Goal: Task Accomplishment & Management: Manage account settings

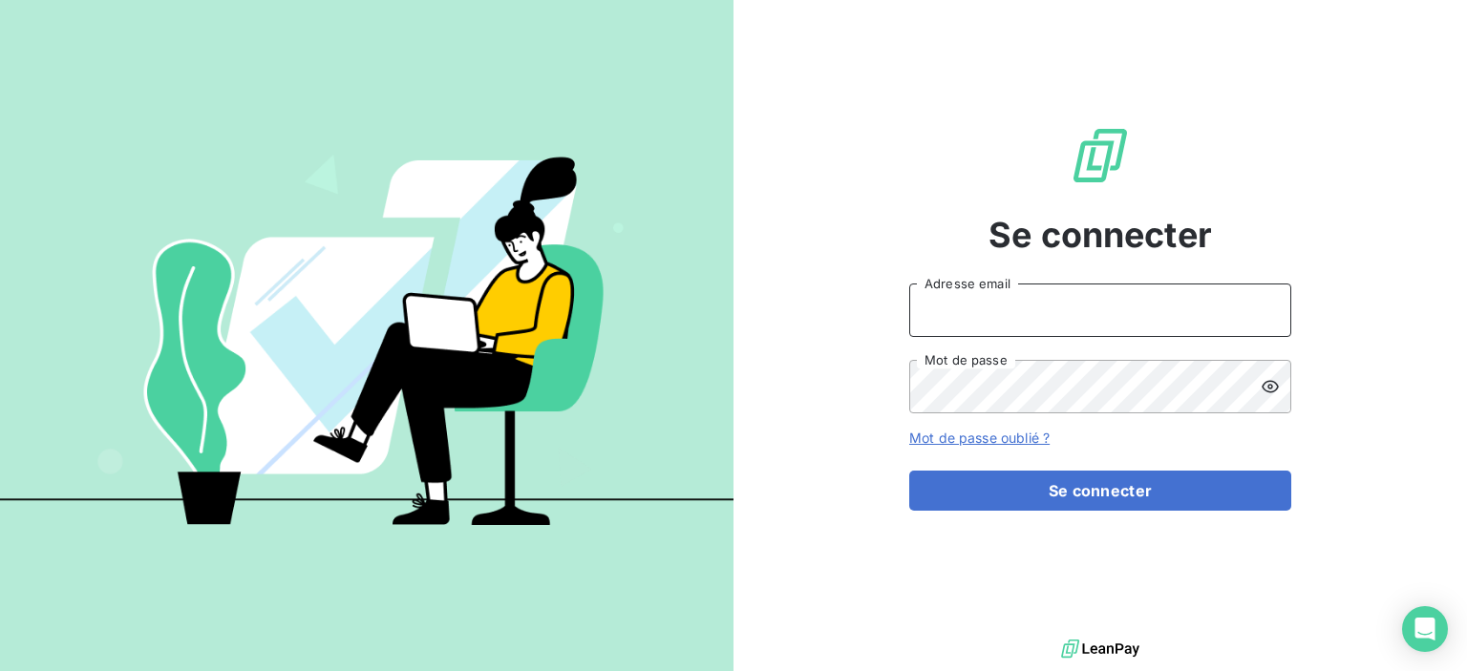
click at [951, 321] on input "Adresse email" at bounding box center [1100, 310] width 382 height 53
type input "[EMAIL_ADDRESS][DOMAIN_NAME]"
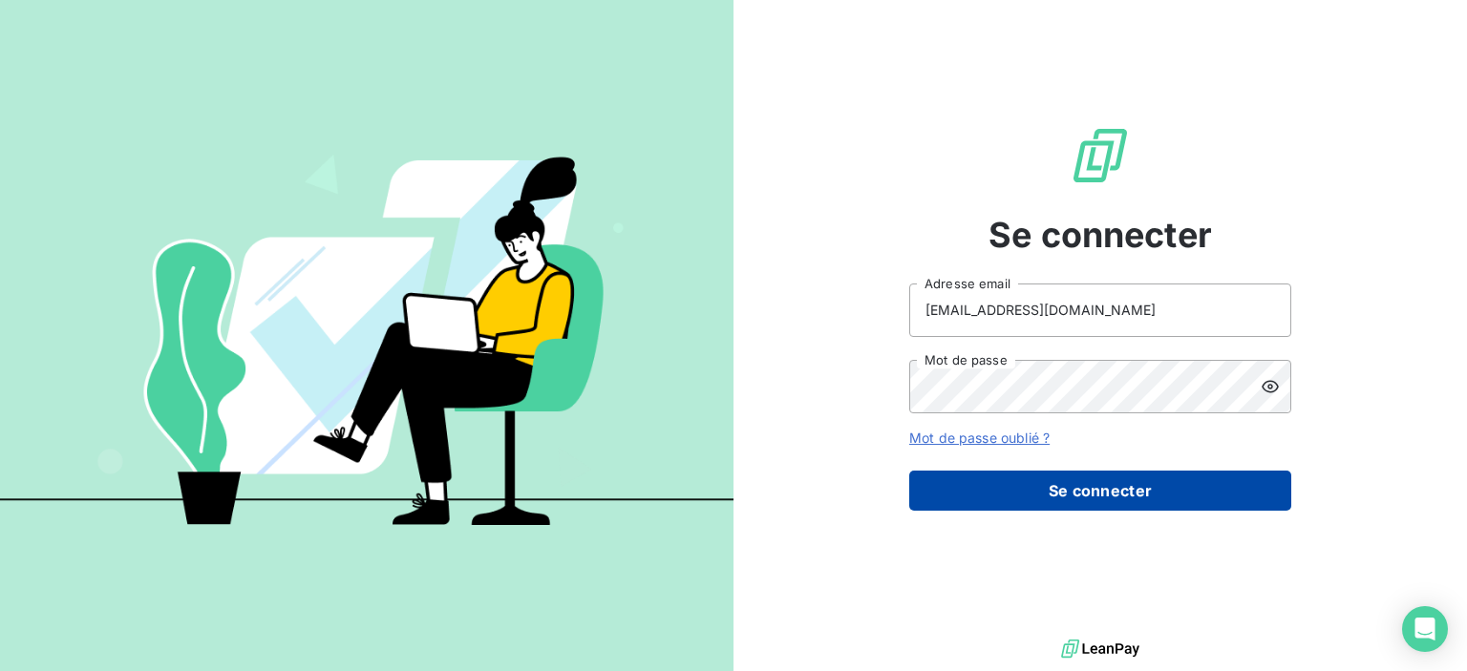
click at [965, 482] on button "Se connecter" at bounding box center [1100, 491] width 382 height 40
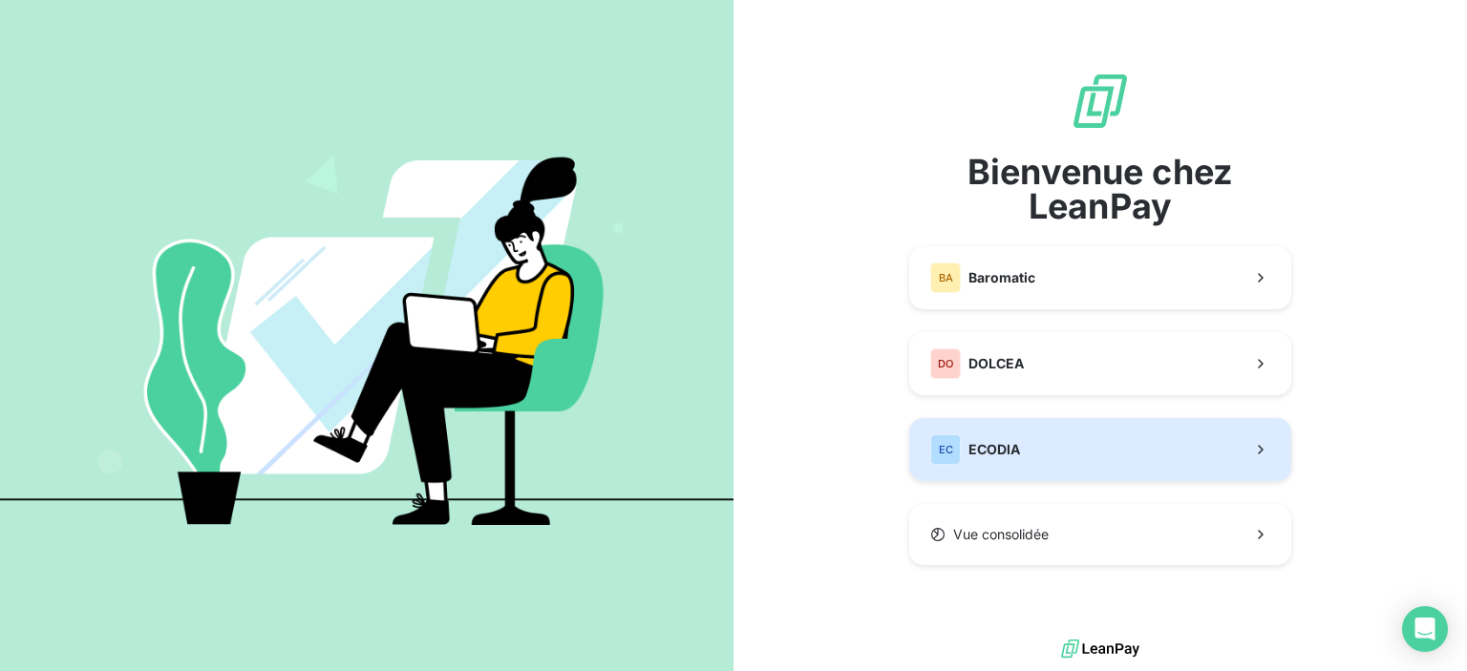
click at [1008, 453] on span "ECODIA" at bounding box center [994, 449] width 52 height 19
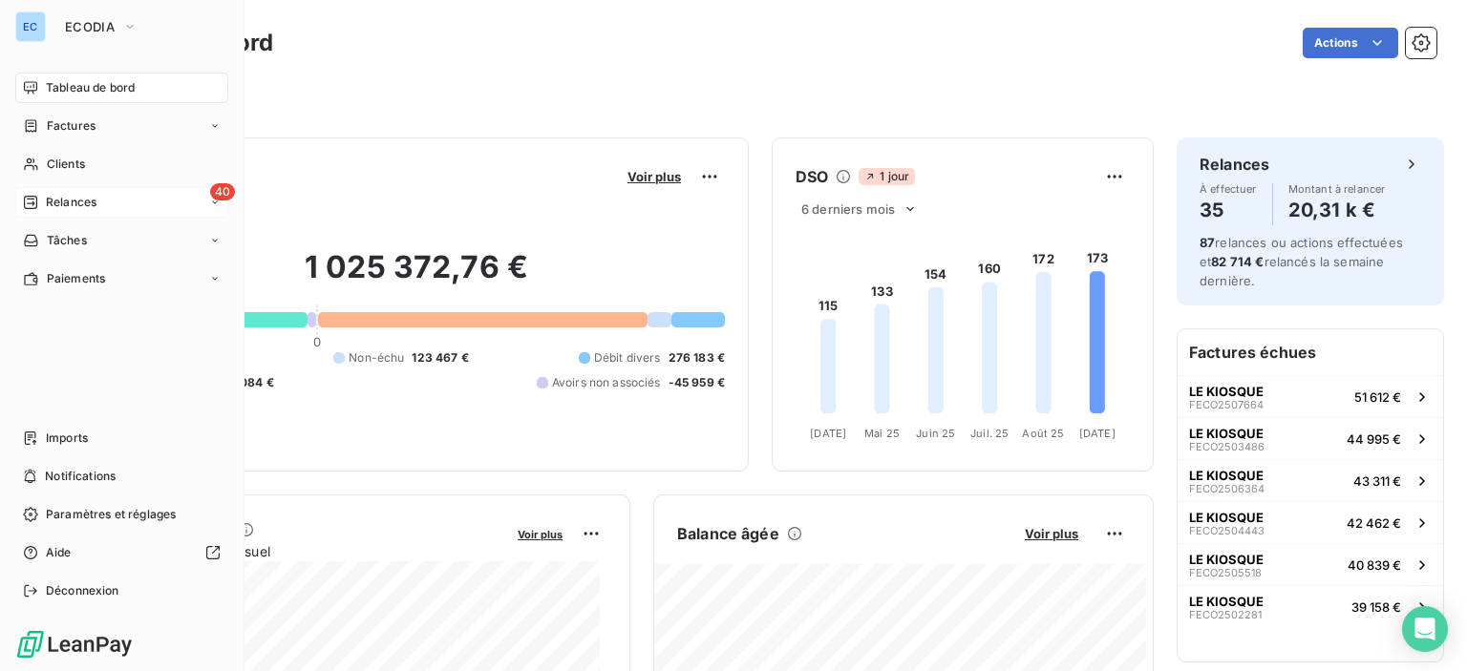
click at [219, 196] on span "40" at bounding box center [222, 191] width 25 height 17
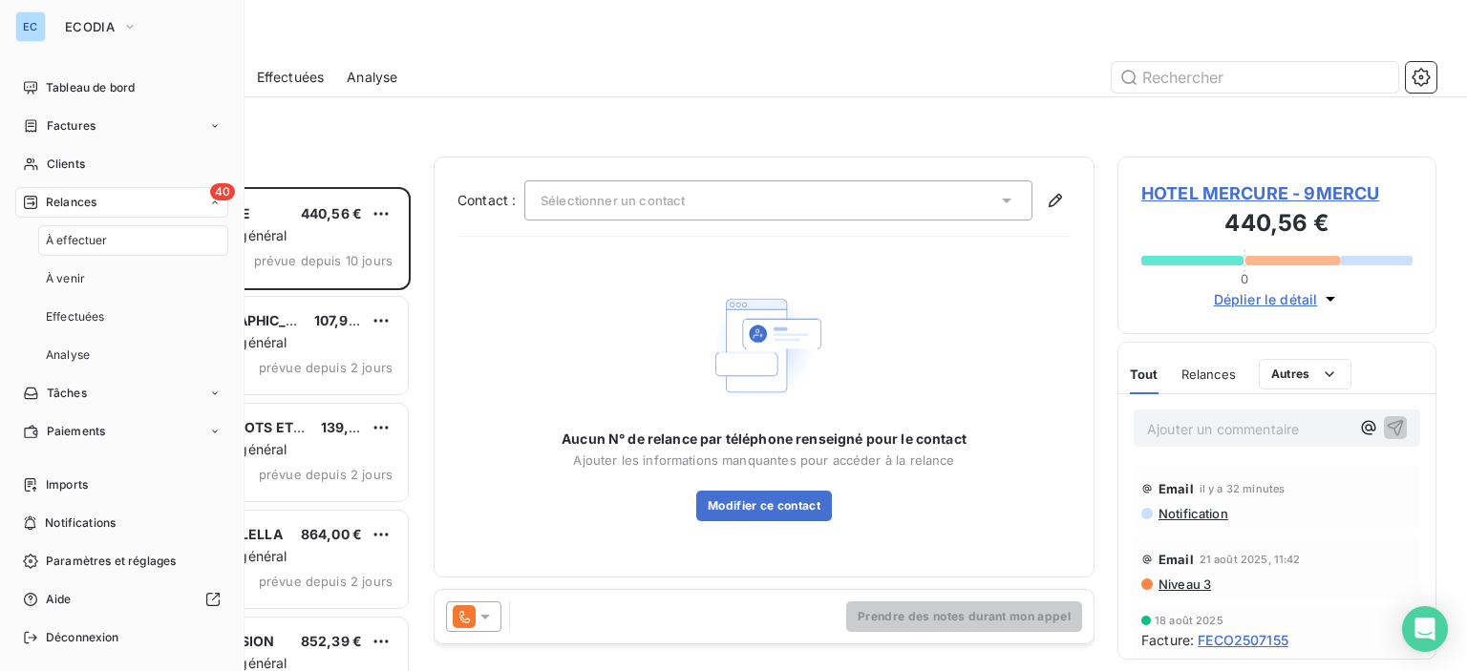
scroll to position [470, 304]
click at [210, 183] on span "40" at bounding box center [222, 191] width 25 height 17
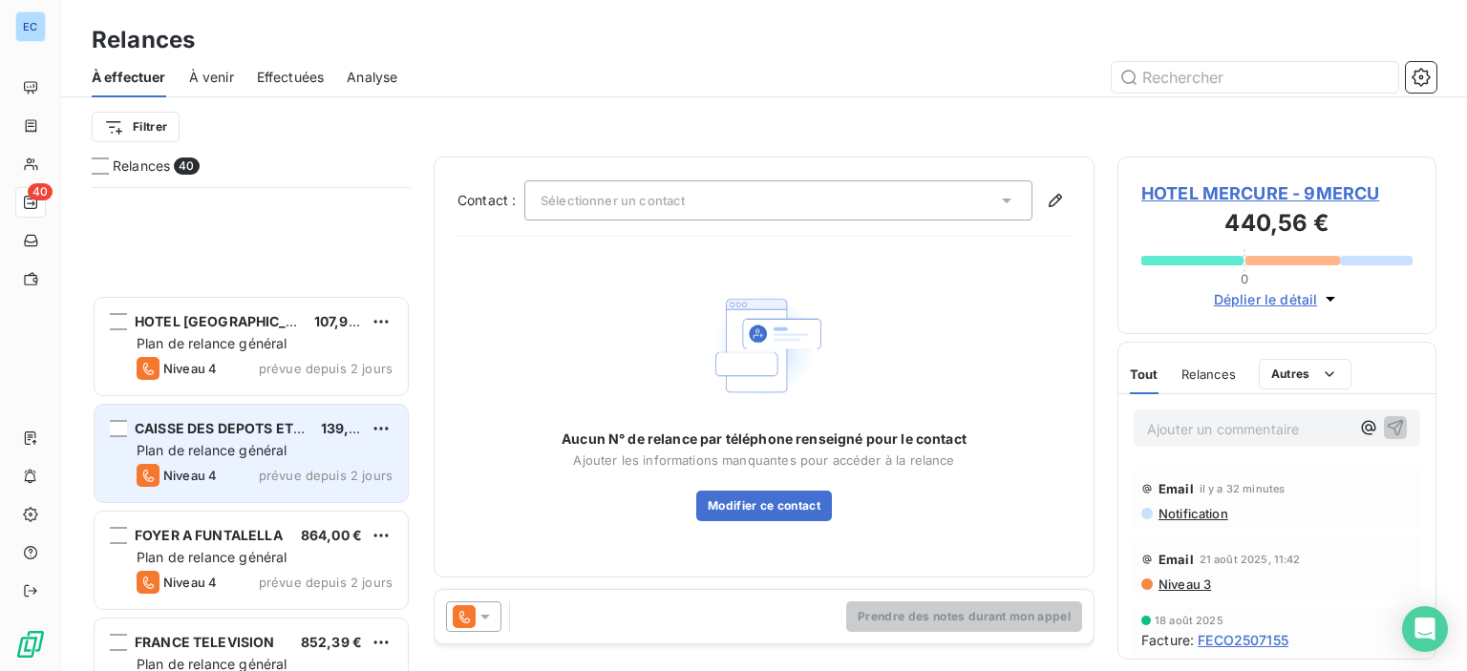
scroll to position [286, 0]
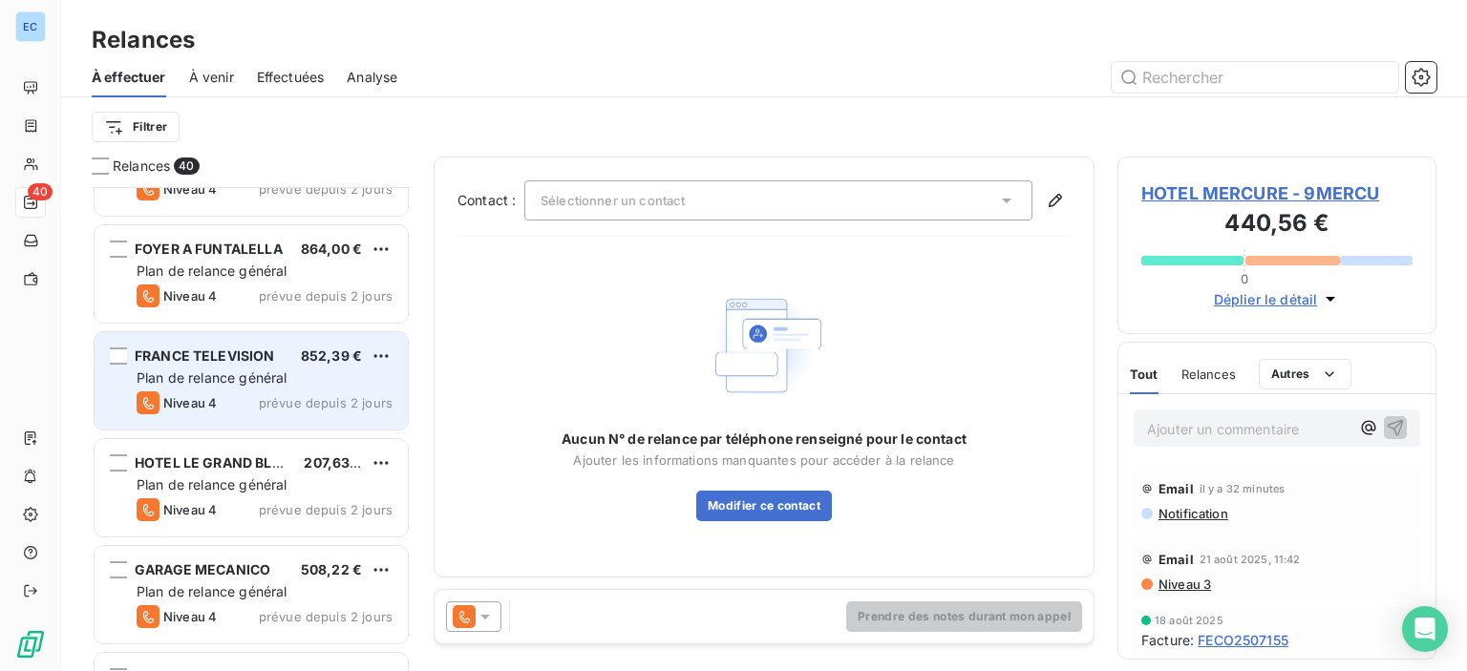
click at [208, 371] on span "Plan de relance général" at bounding box center [212, 378] width 150 height 16
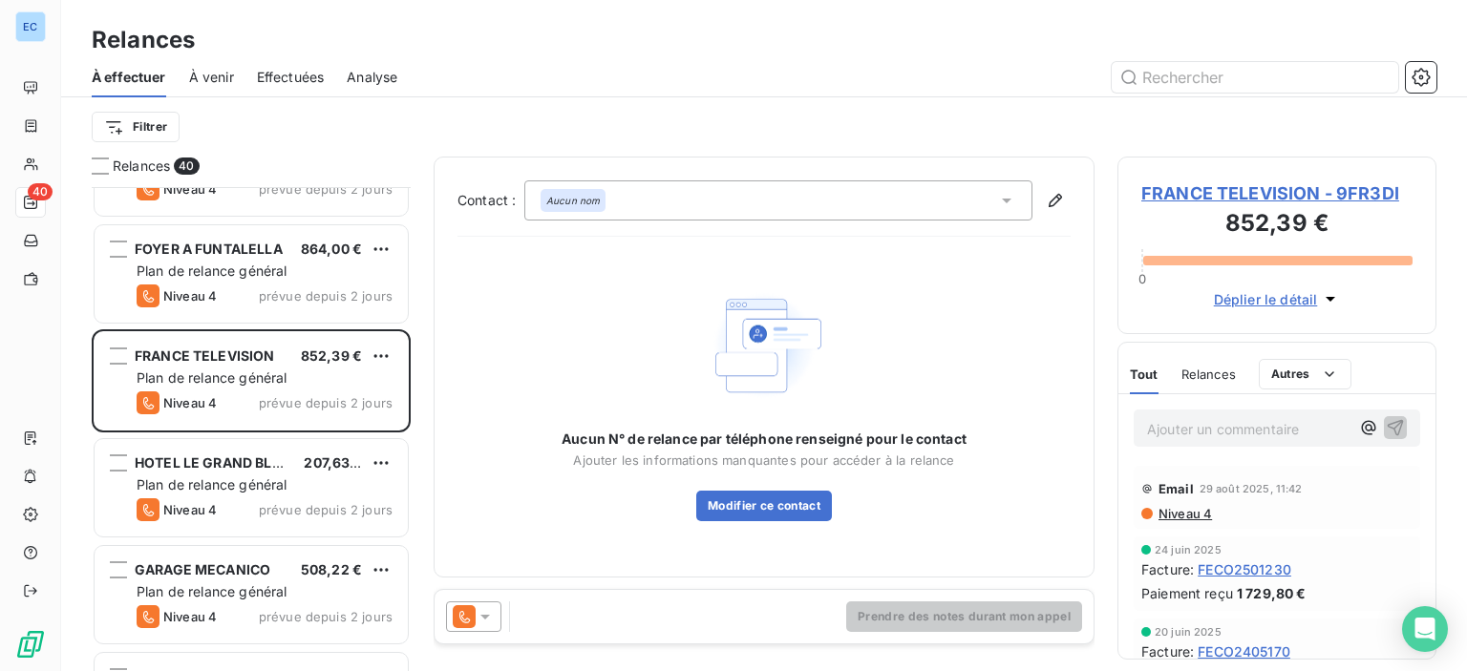
click at [1234, 187] on span "FRANCE TELEVISION - 9FR3DI" at bounding box center [1276, 193] width 271 height 26
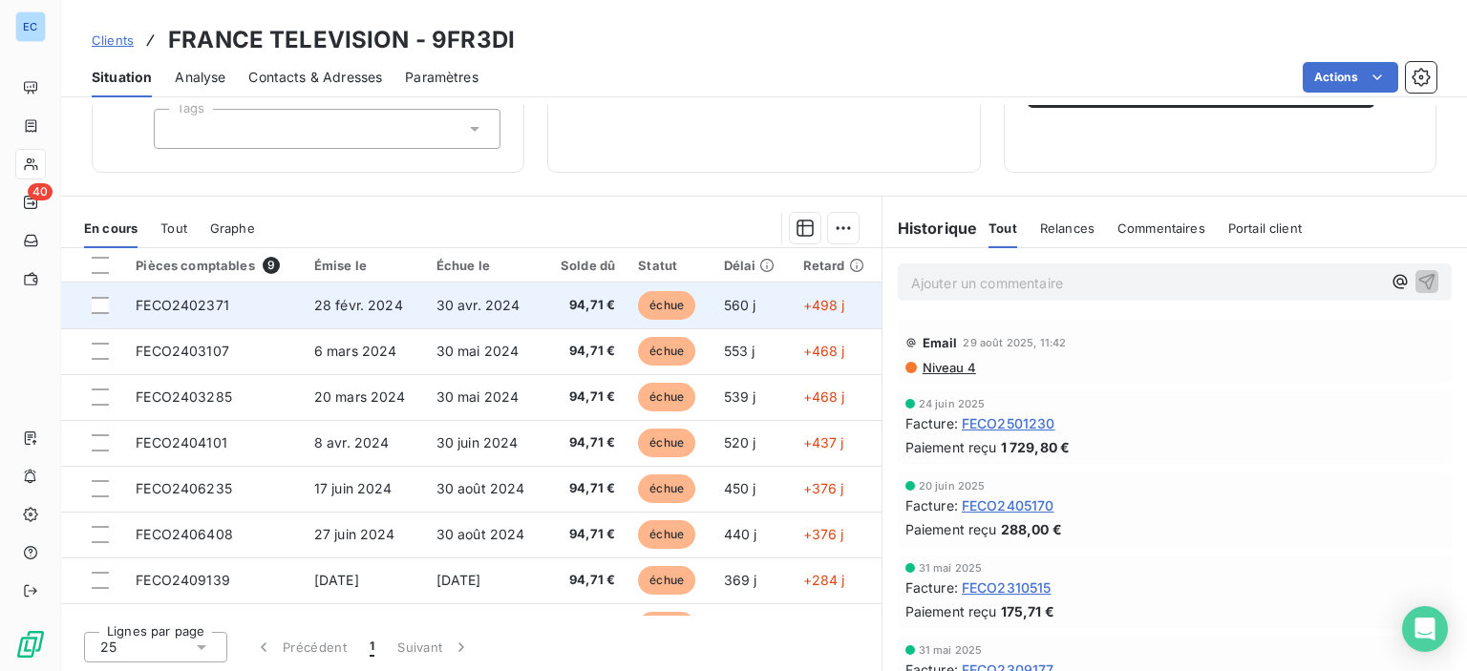
click at [596, 300] on span "94,71 €" at bounding box center [586, 305] width 60 height 19
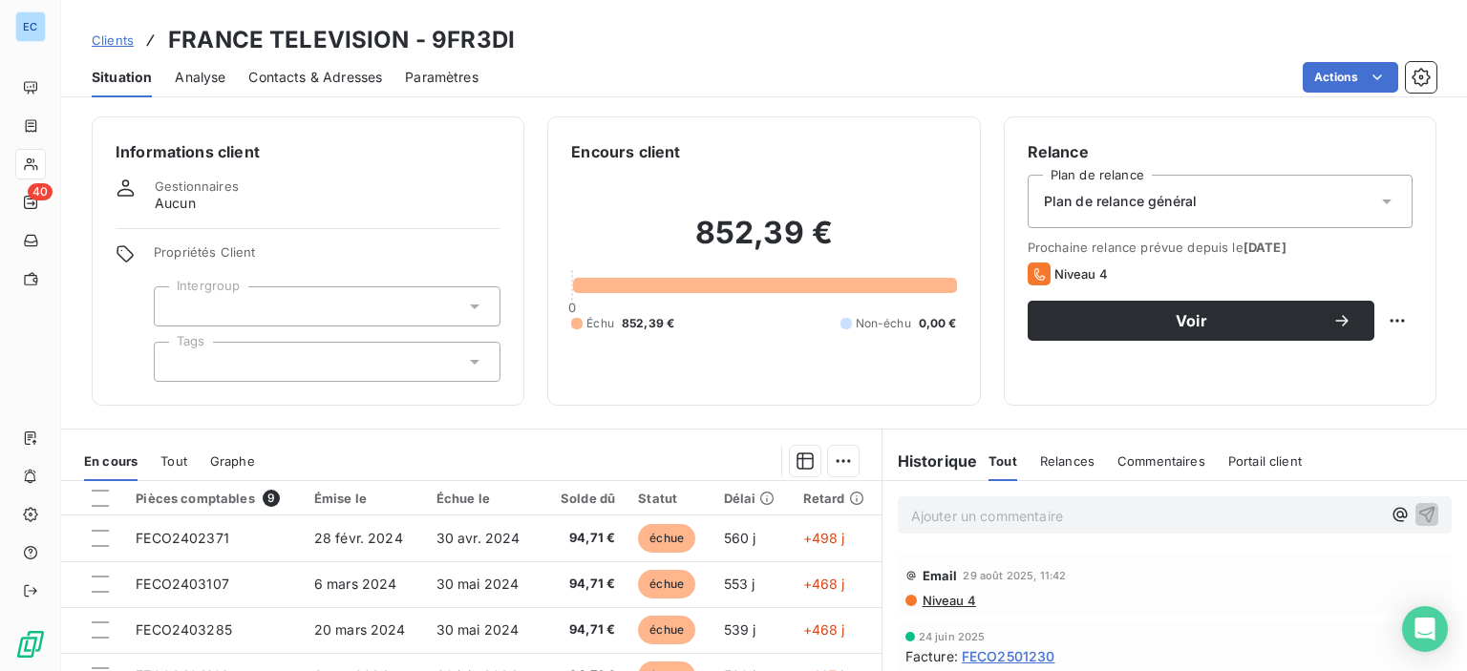
click at [317, 77] on span "Contacts & Adresses" at bounding box center [315, 77] width 134 height 19
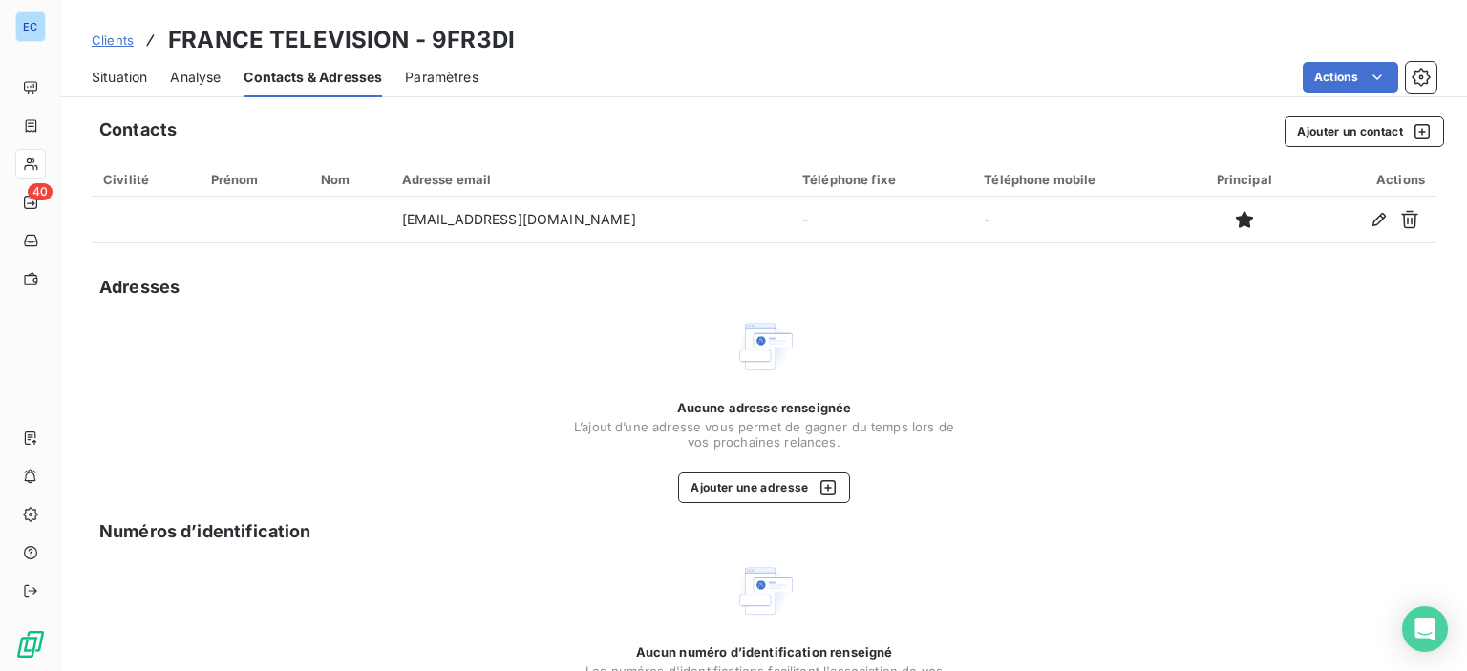
click at [101, 72] on span "Situation" at bounding box center [119, 77] width 55 height 19
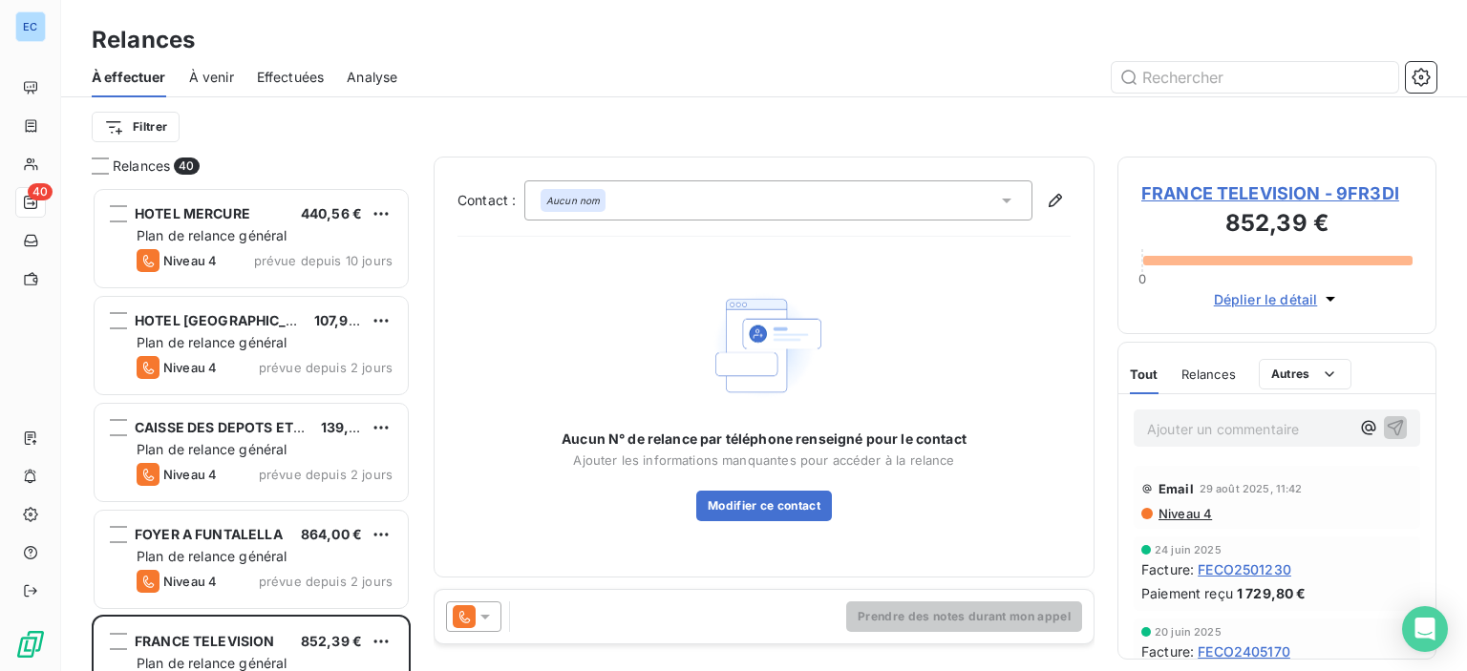
scroll to position [286, 0]
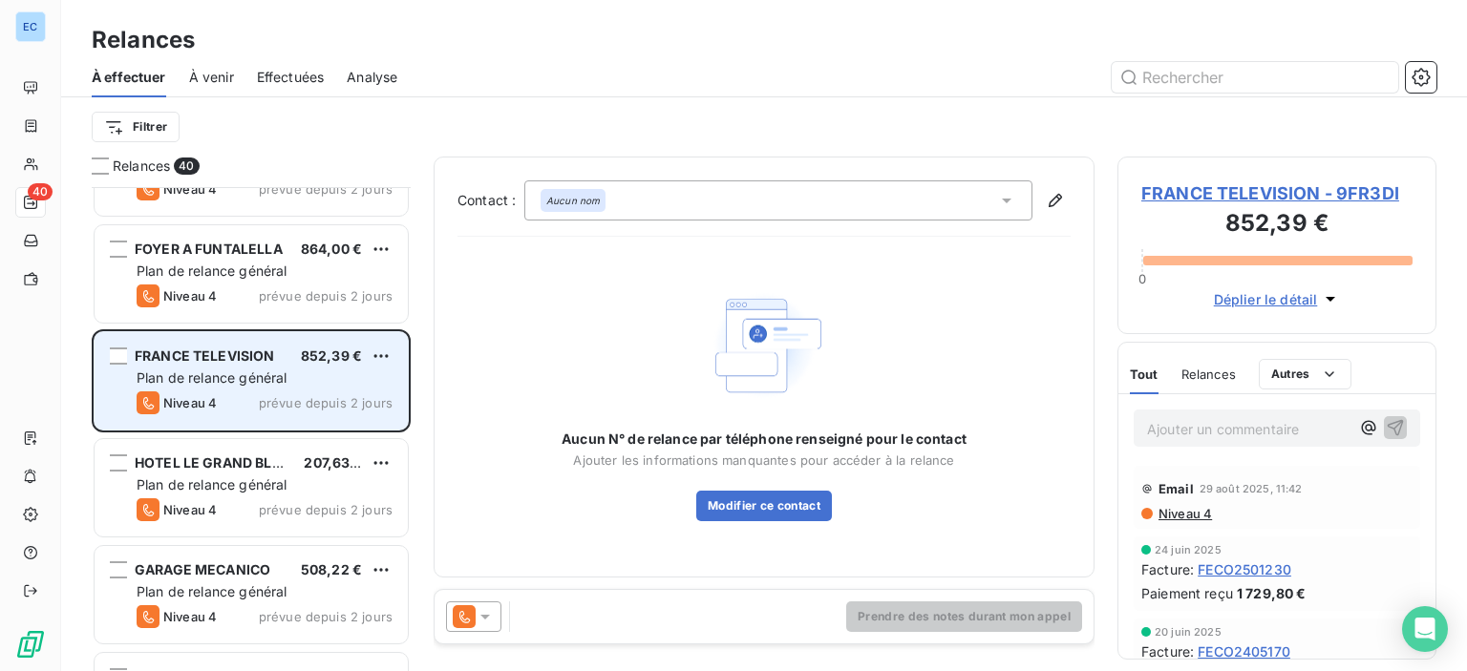
click at [220, 377] on span "Plan de relance général" at bounding box center [212, 378] width 150 height 16
click at [306, 353] on span "852,39 €" at bounding box center [331, 356] width 61 height 16
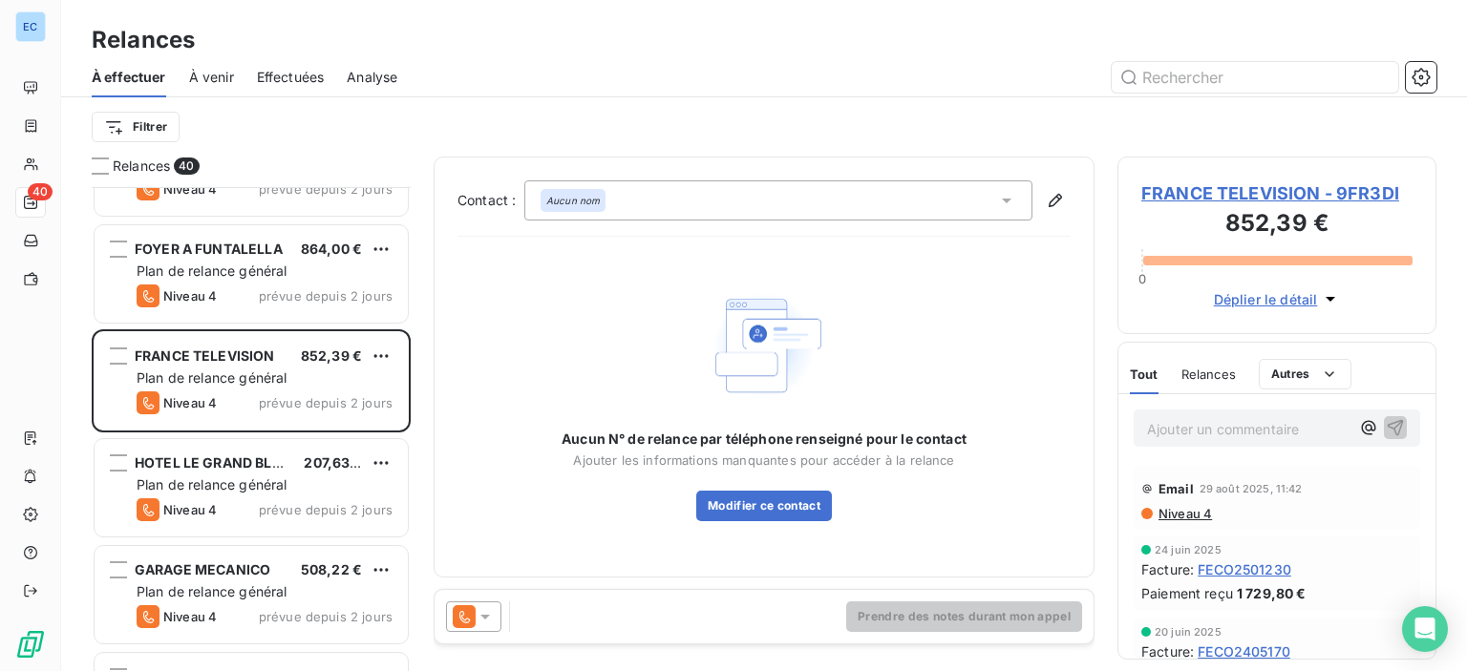
click at [1236, 193] on span "FRANCE TELEVISION - 9FR3DI" at bounding box center [1276, 193] width 271 height 26
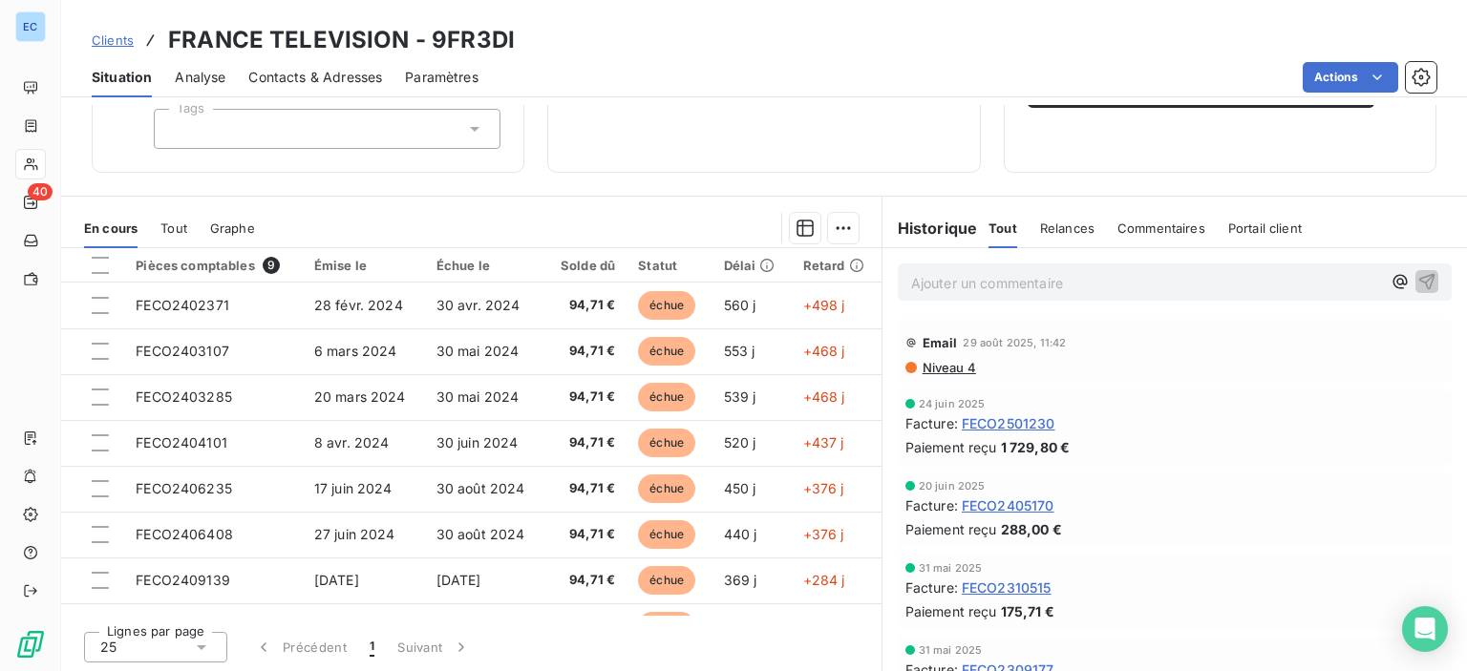
scroll to position [95, 0]
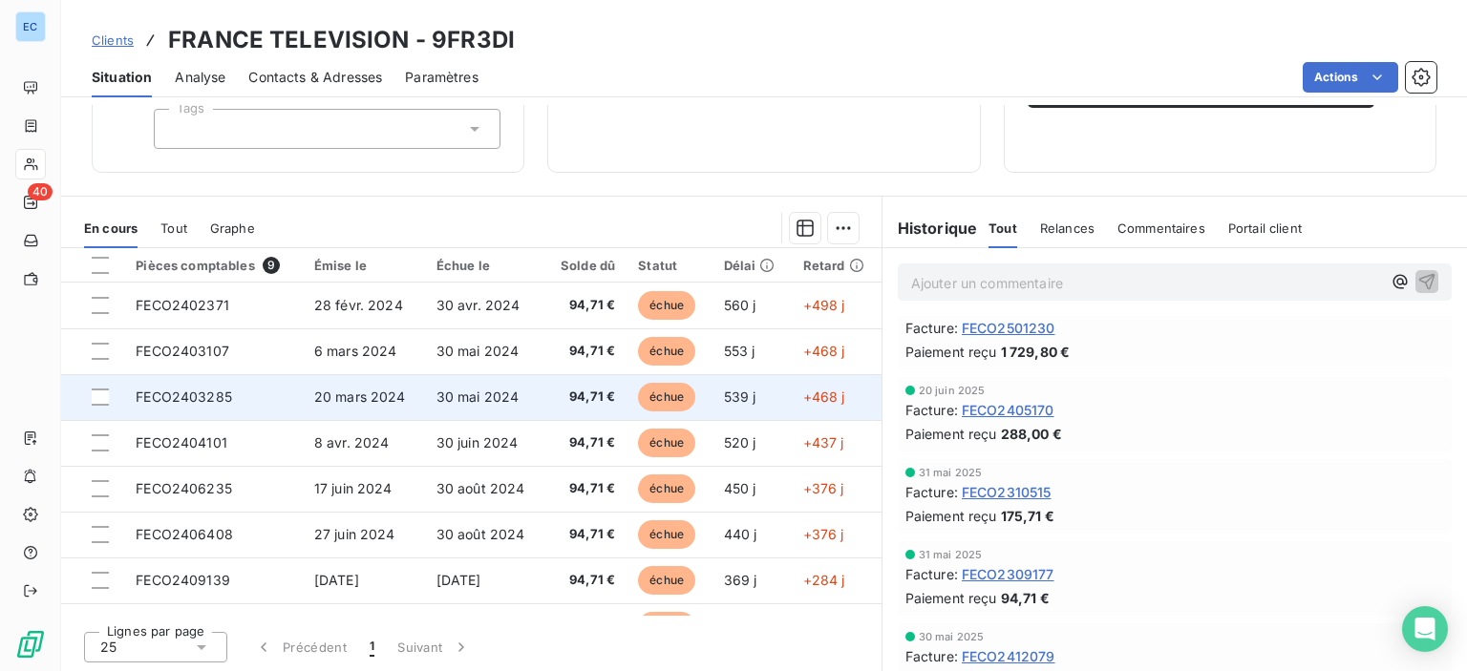
click at [315, 385] on td "20 mars 2024" at bounding box center [364, 397] width 122 height 46
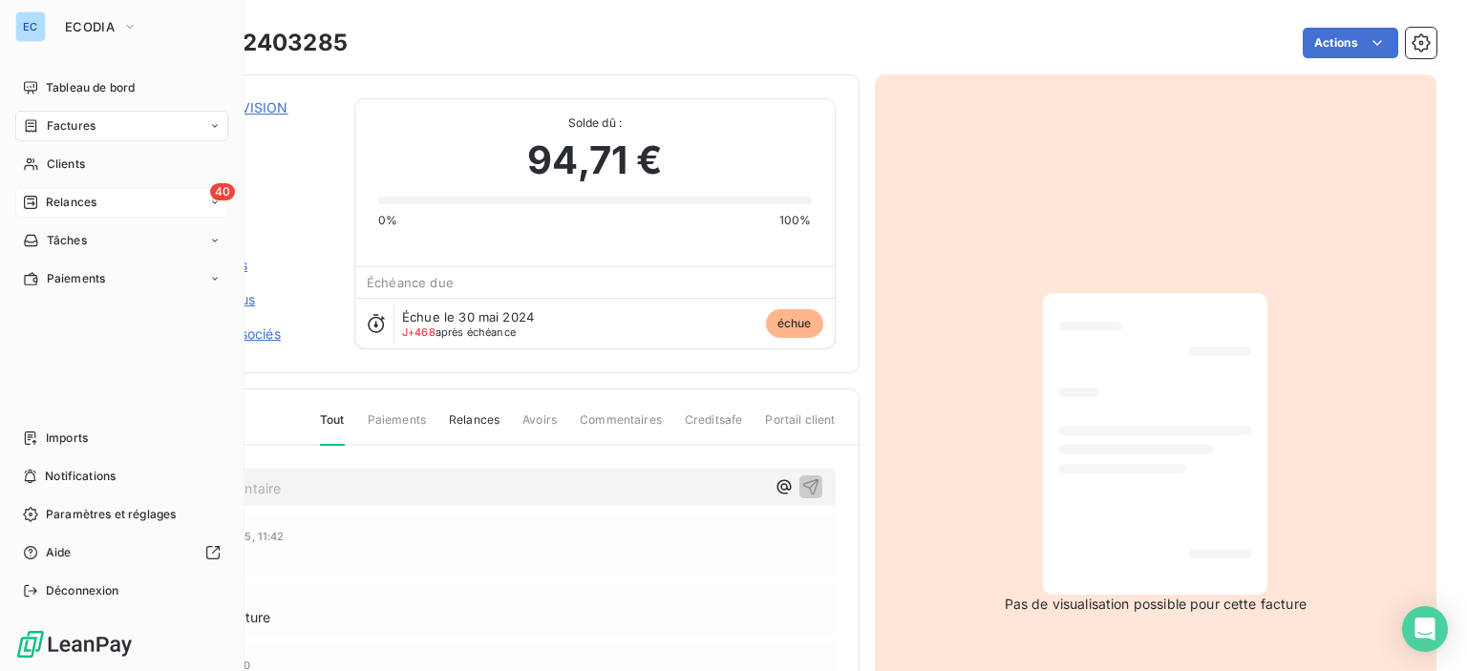
click at [65, 200] on span "Relances" at bounding box center [71, 202] width 51 height 17
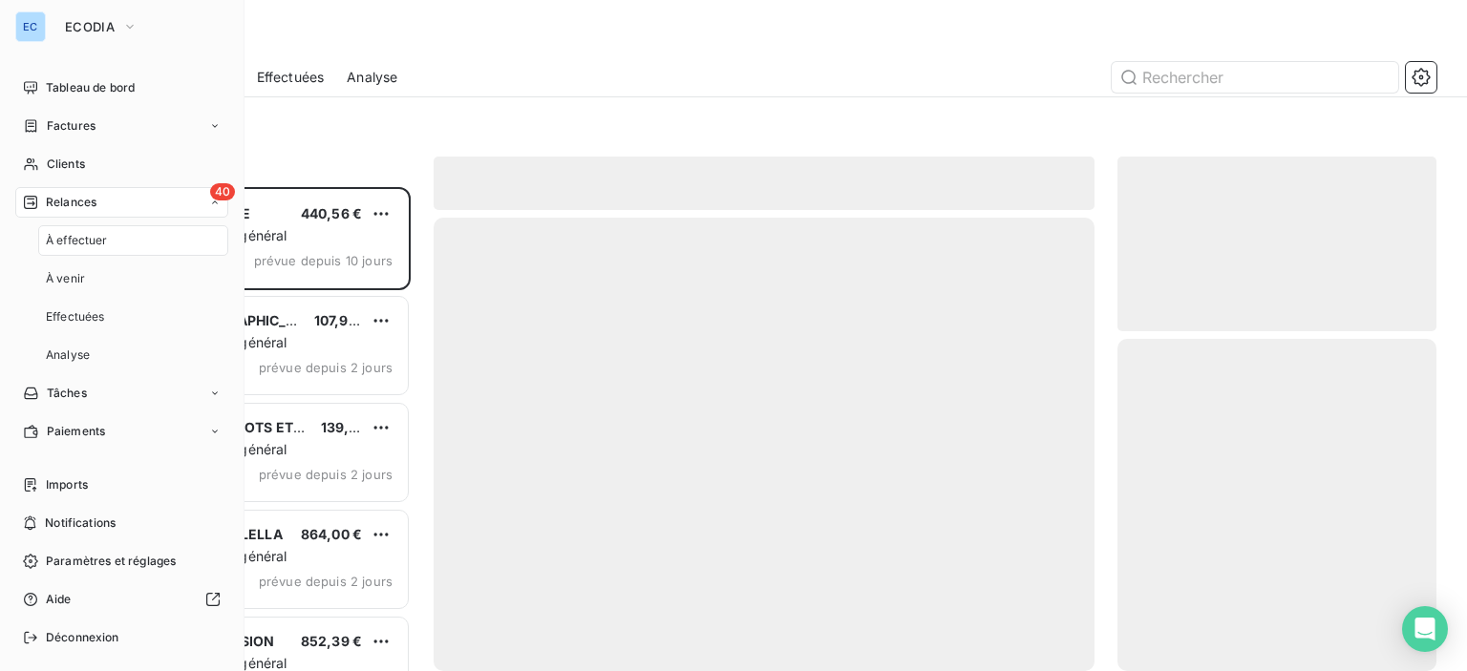
scroll to position [470, 304]
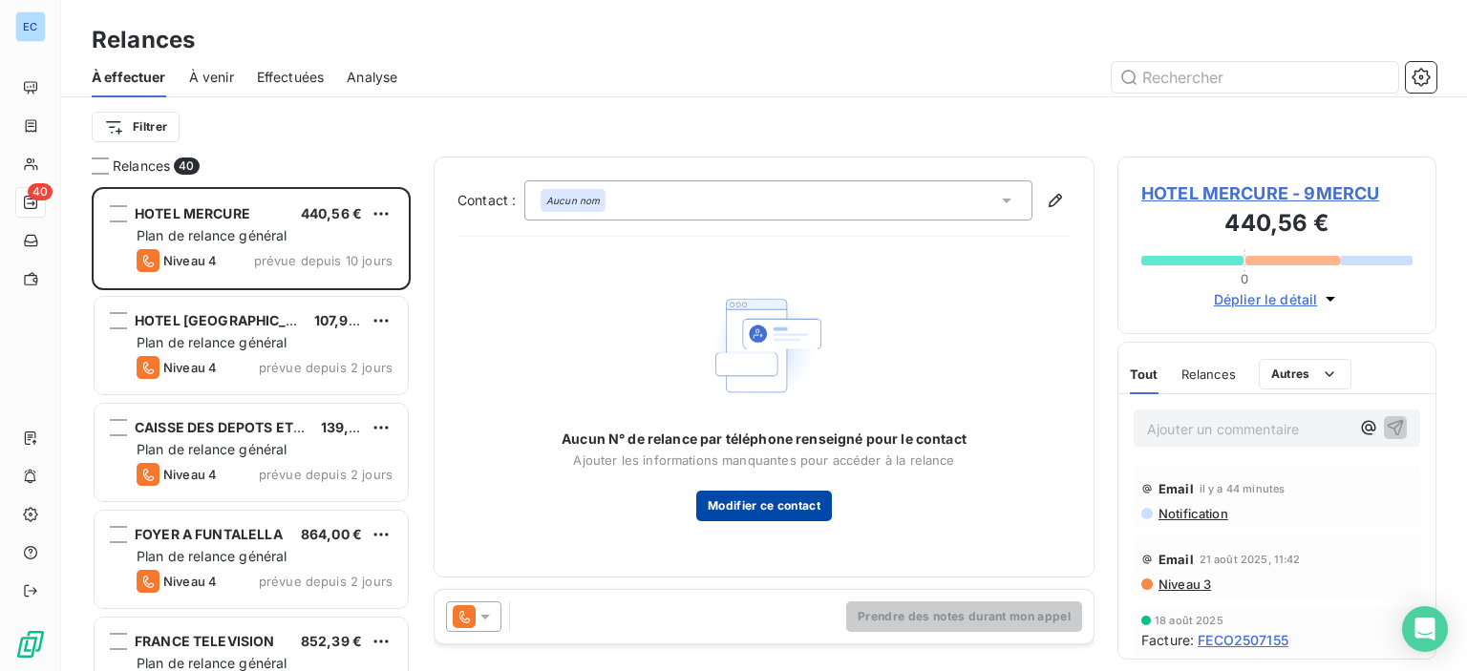
click at [744, 508] on button "Modifier ce contact" at bounding box center [764, 506] width 136 height 31
type input "[EMAIL_ADDRESS][DOMAIN_NAME]"
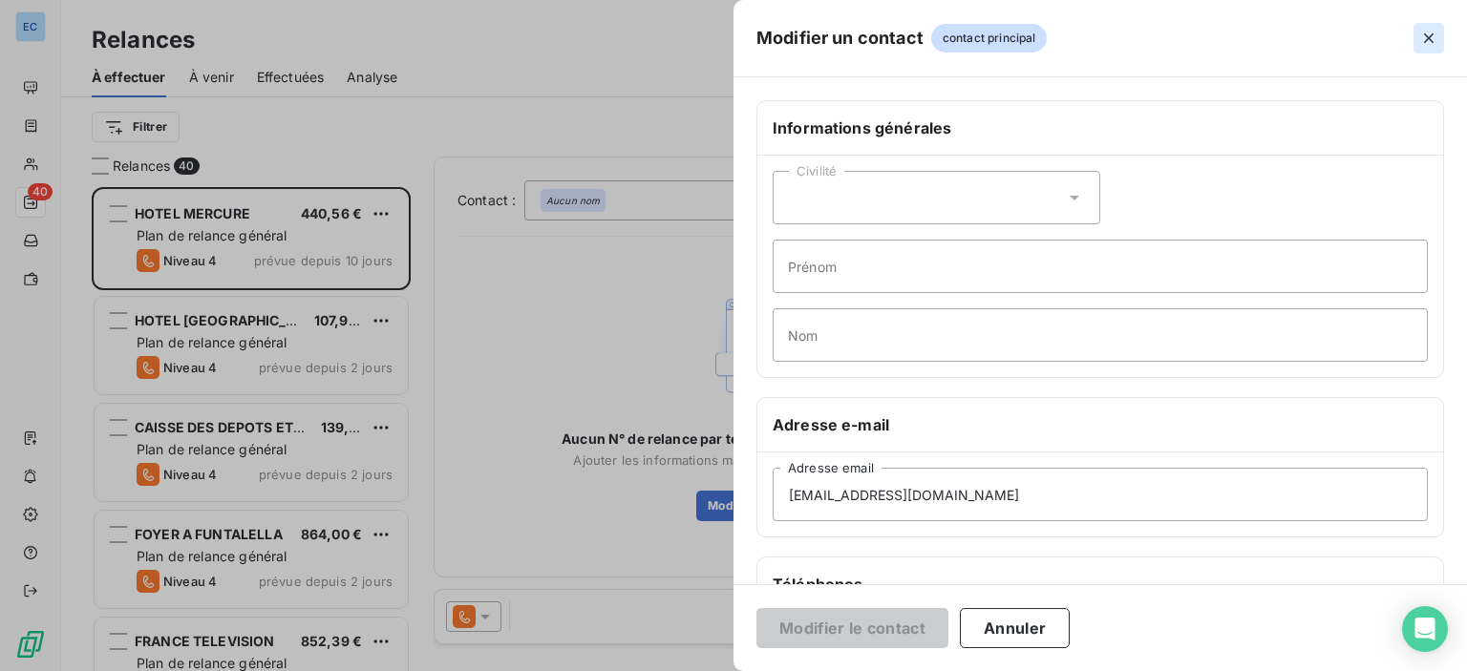
click at [1423, 41] on icon "button" at bounding box center [1428, 38] width 19 height 19
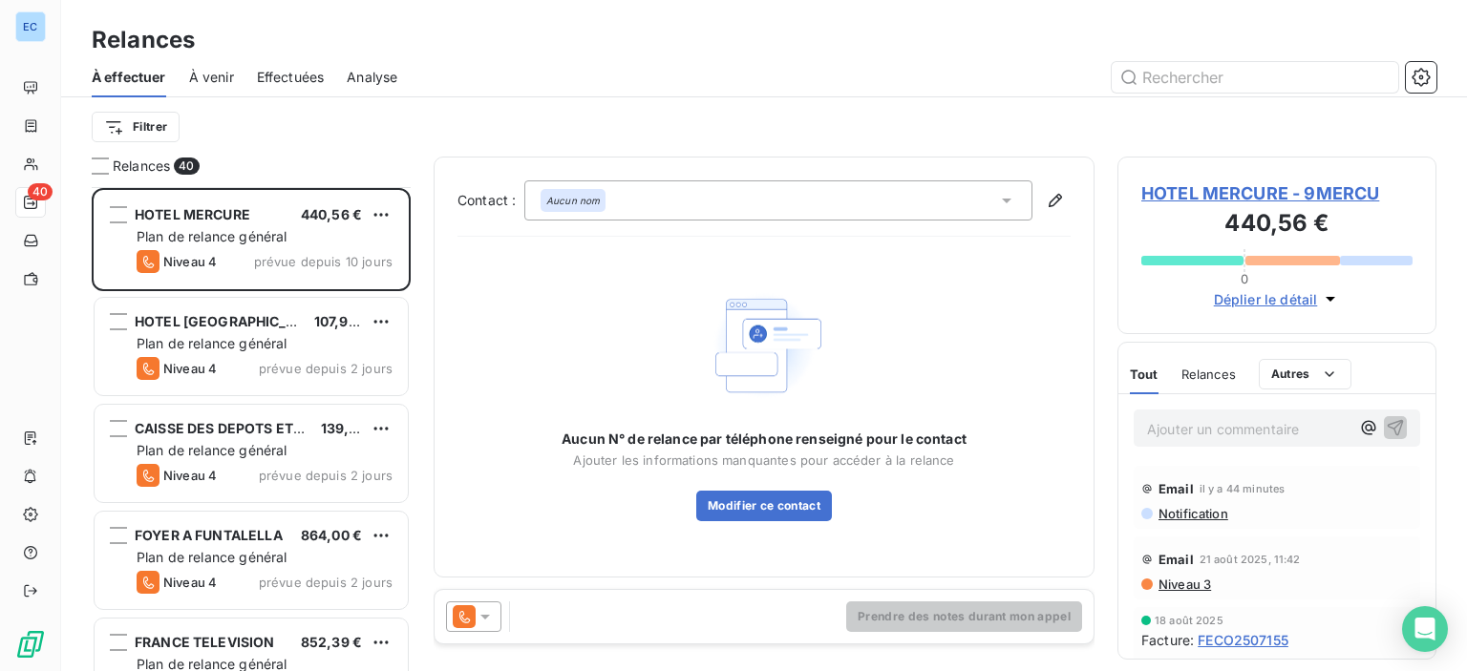
scroll to position [382, 0]
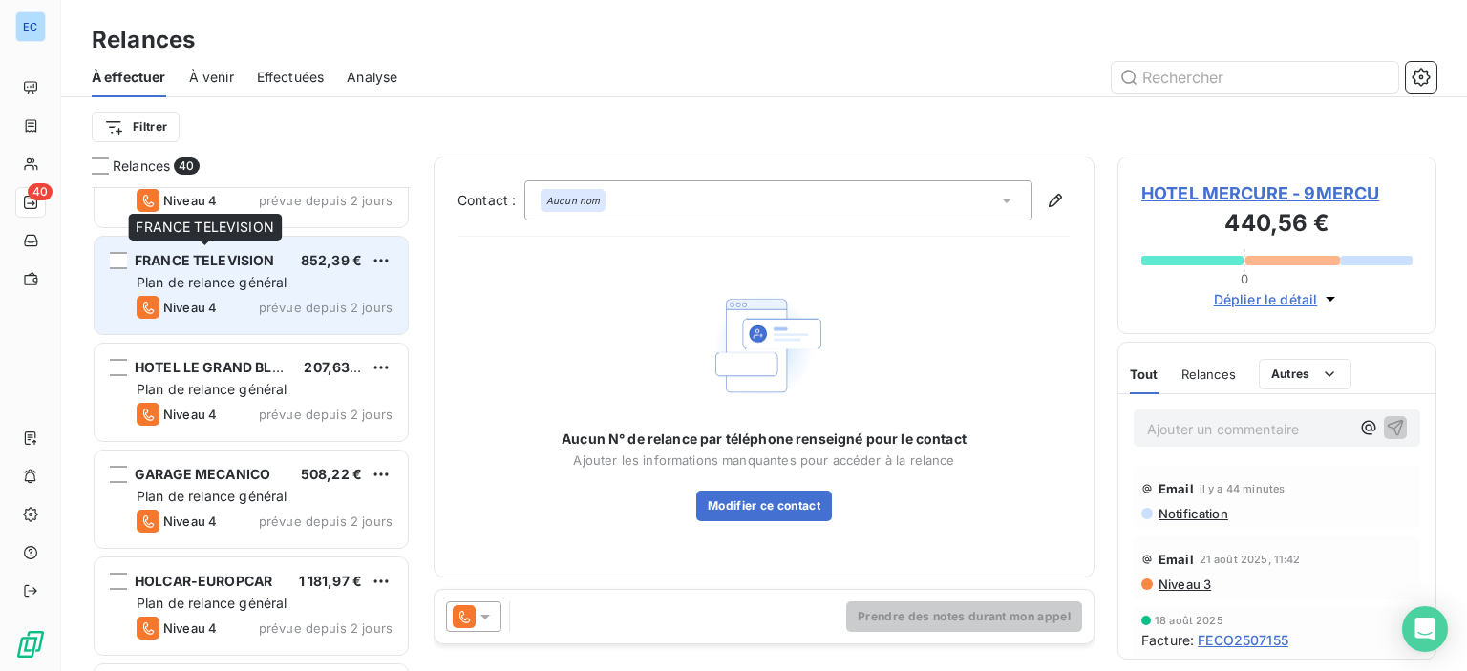
click at [218, 265] on span "FRANCE TELEVISION" at bounding box center [205, 260] width 140 height 16
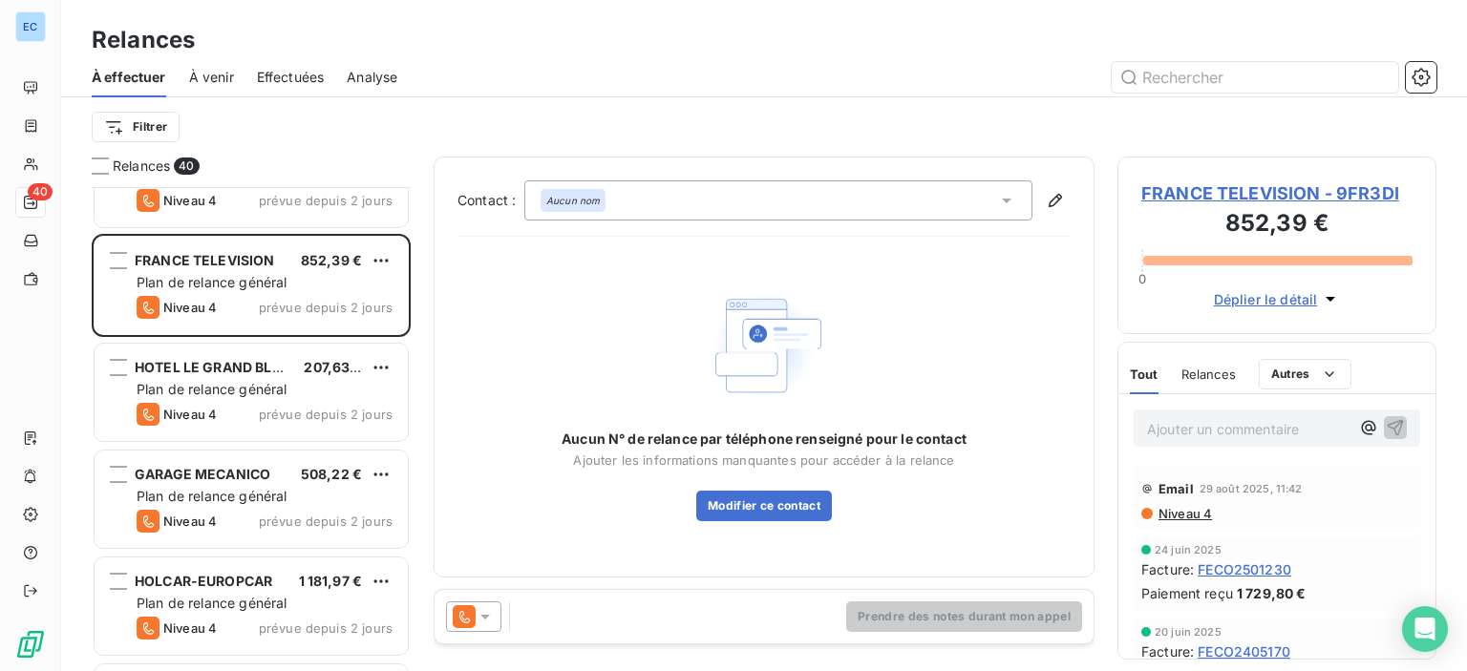
click at [1249, 194] on span "FRANCE TELEVISION - 9FR3DI" at bounding box center [1276, 193] width 271 height 26
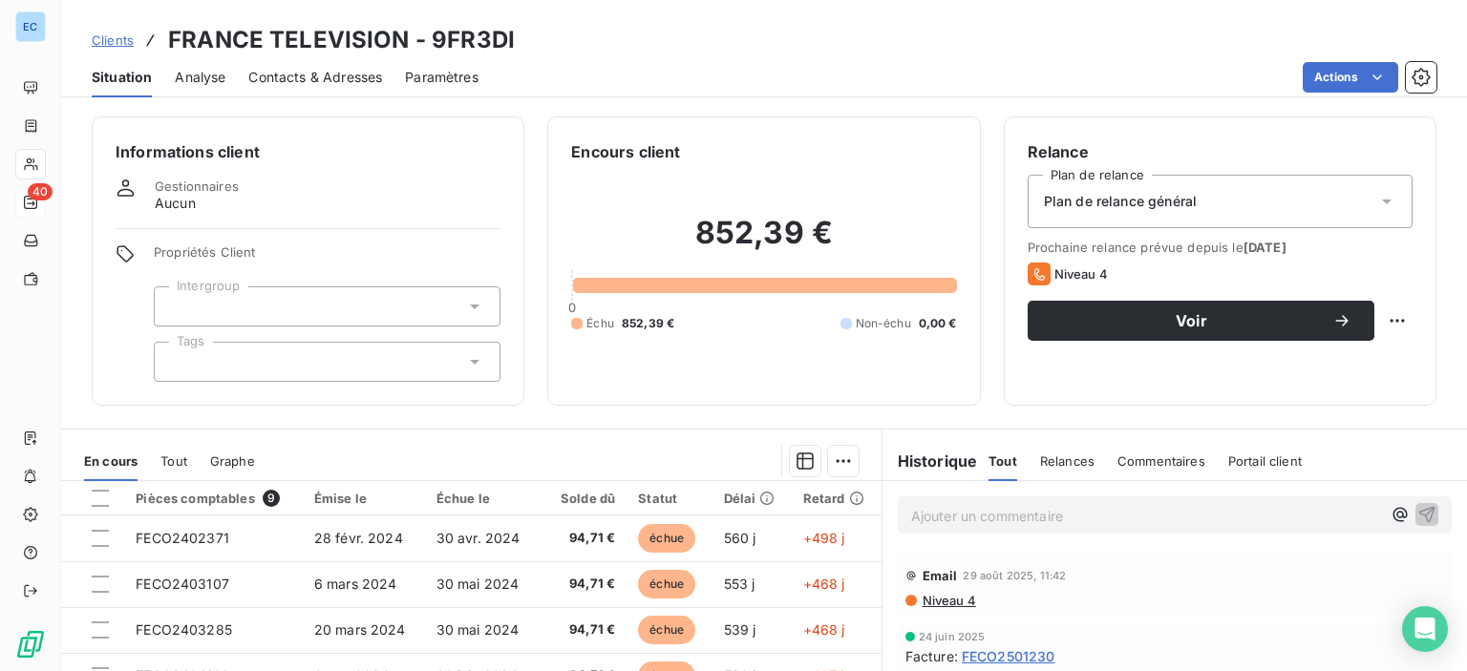
scroll to position [233, 0]
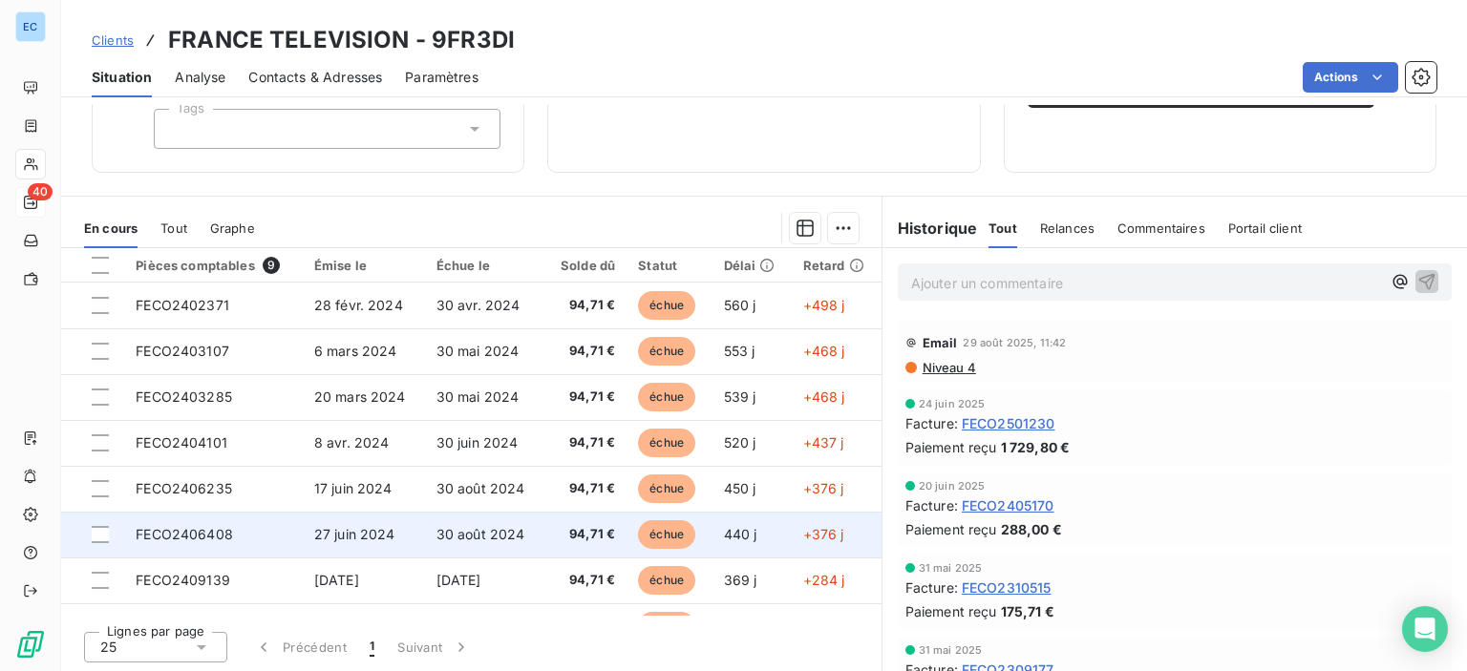
click at [196, 522] on td "FECO2406408" at bounding box center [213, 535] width 179 height 46
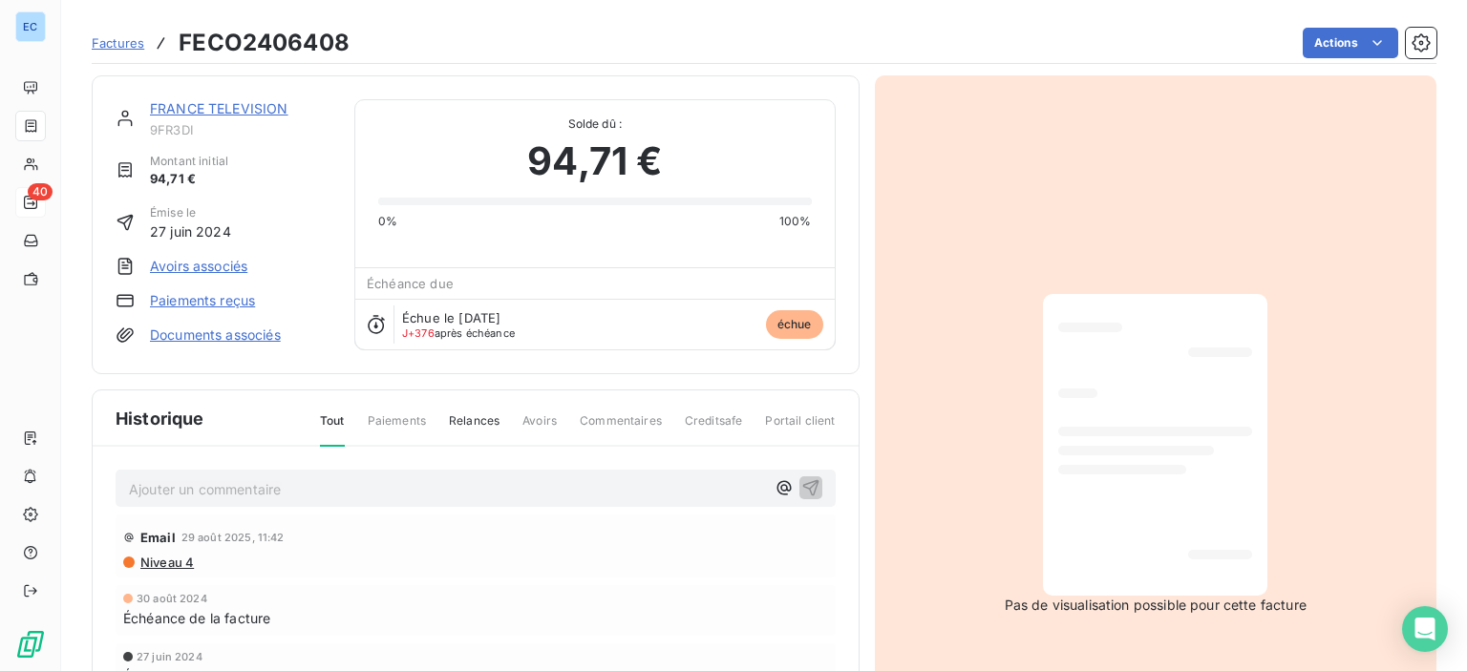
click at [215, 116] on link "FRANCE TELEVISION" at bounding box center [219, 108] width 138 height 16
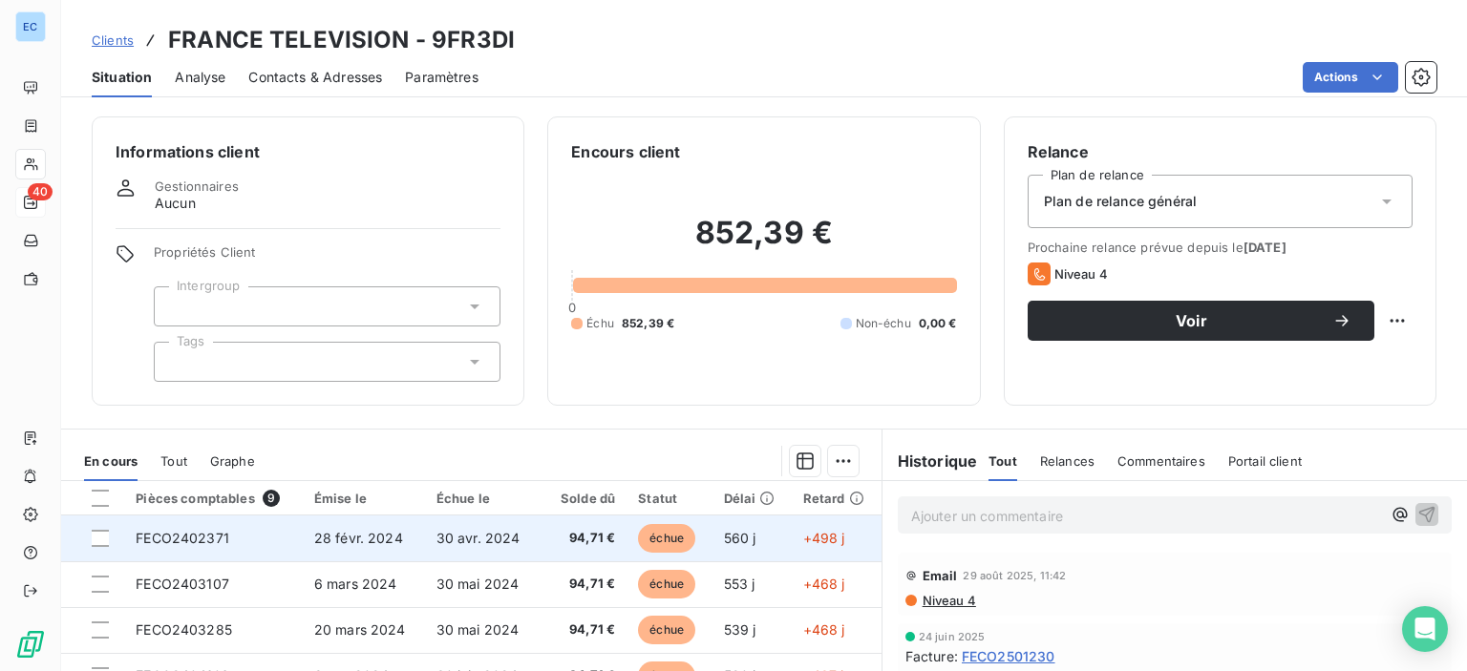
click at [178, 538] on span "FECO2402371" at bounding box center [183, 538] width 94 height 16
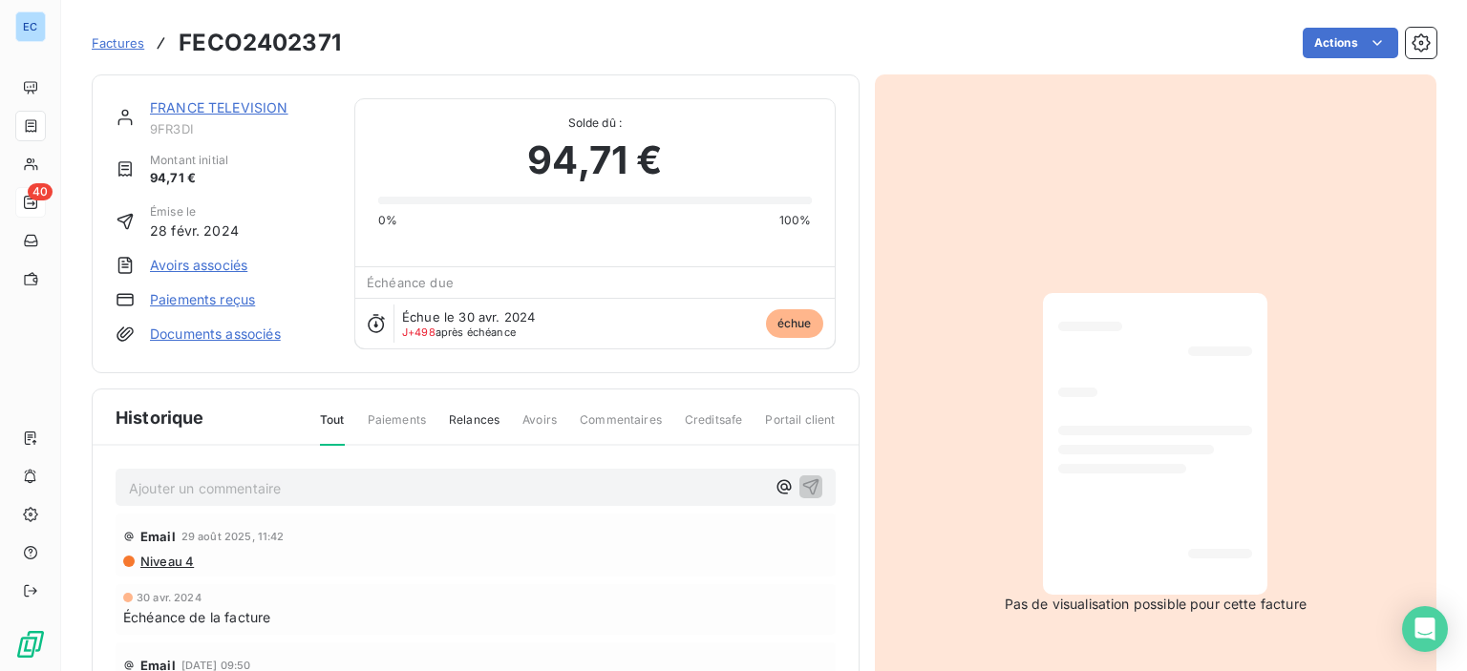
click at [210, 307] on link "Paiements reçus" at bounding box center [202, 299] width 105 height 19
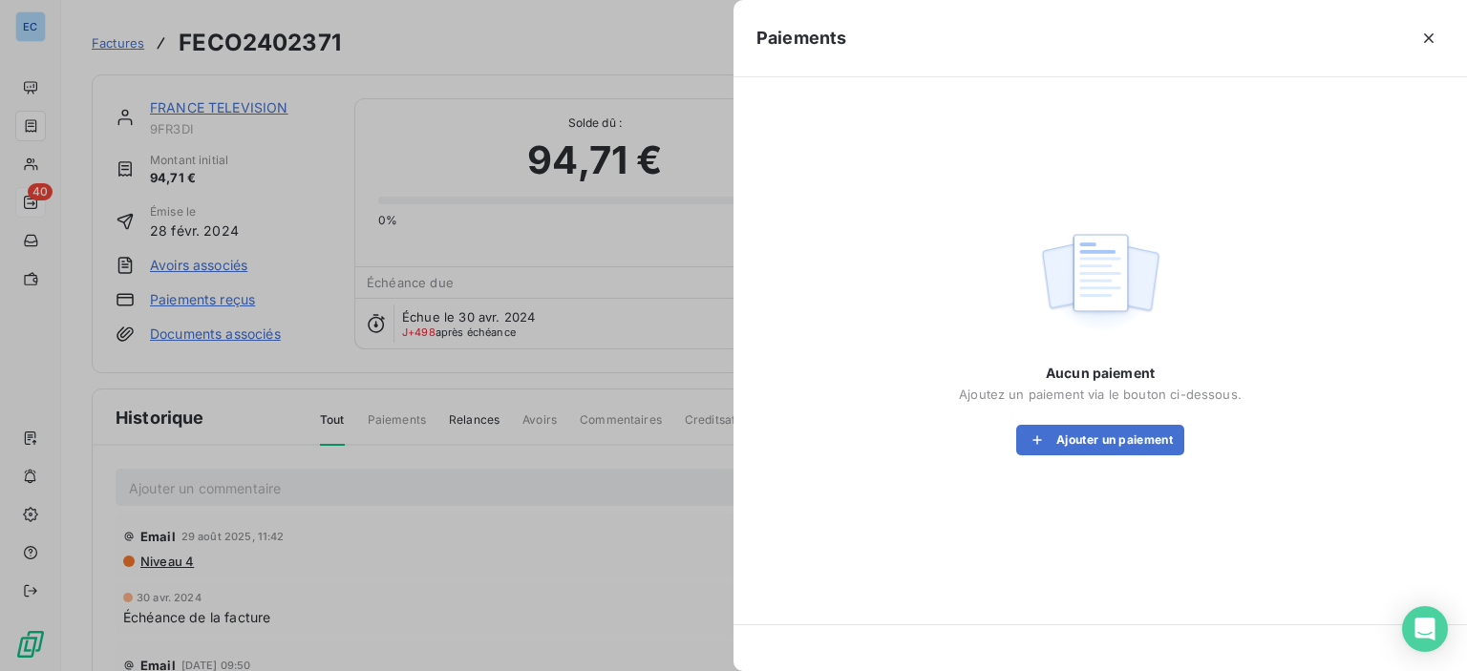
click at [183, 102] on div at bounding box center [733, 335] width 1467 height 671
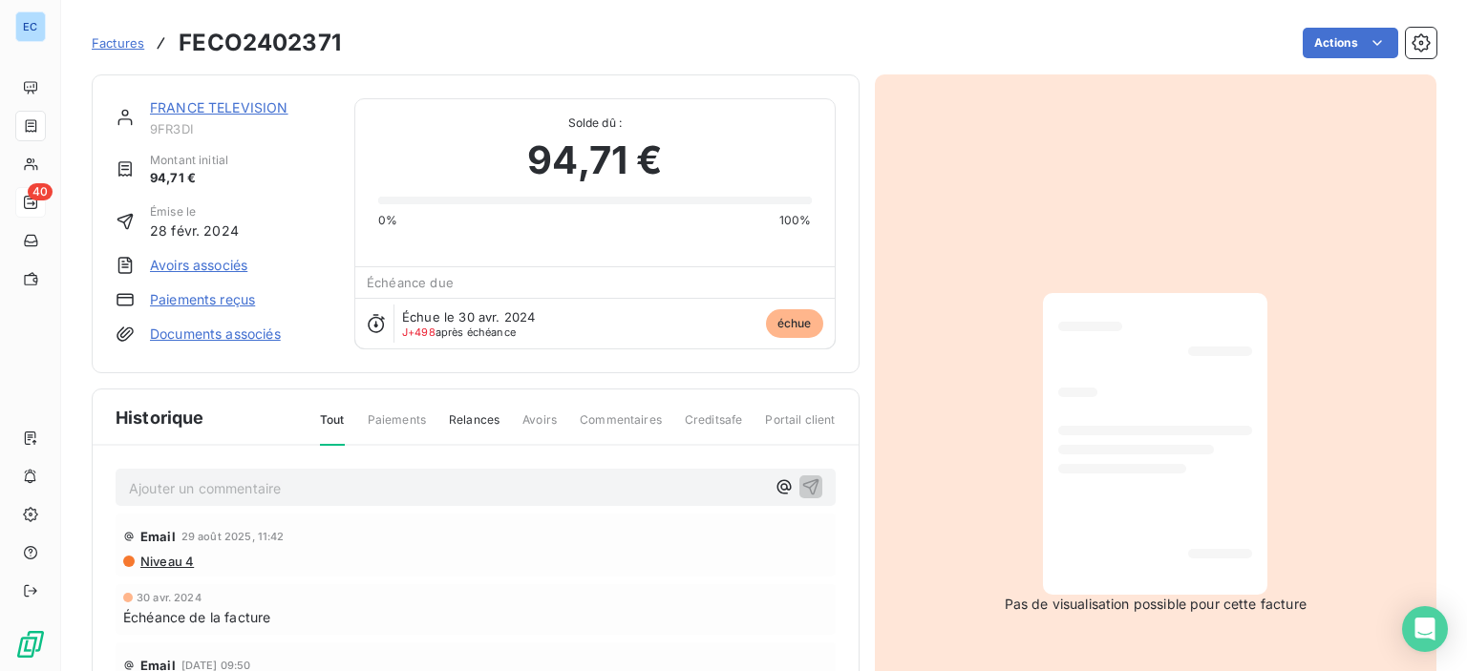
click at [219, 117] on div "FRANCE TELEVISION 9FR3DI" at bounding box center [240, 117] width 181 height 38
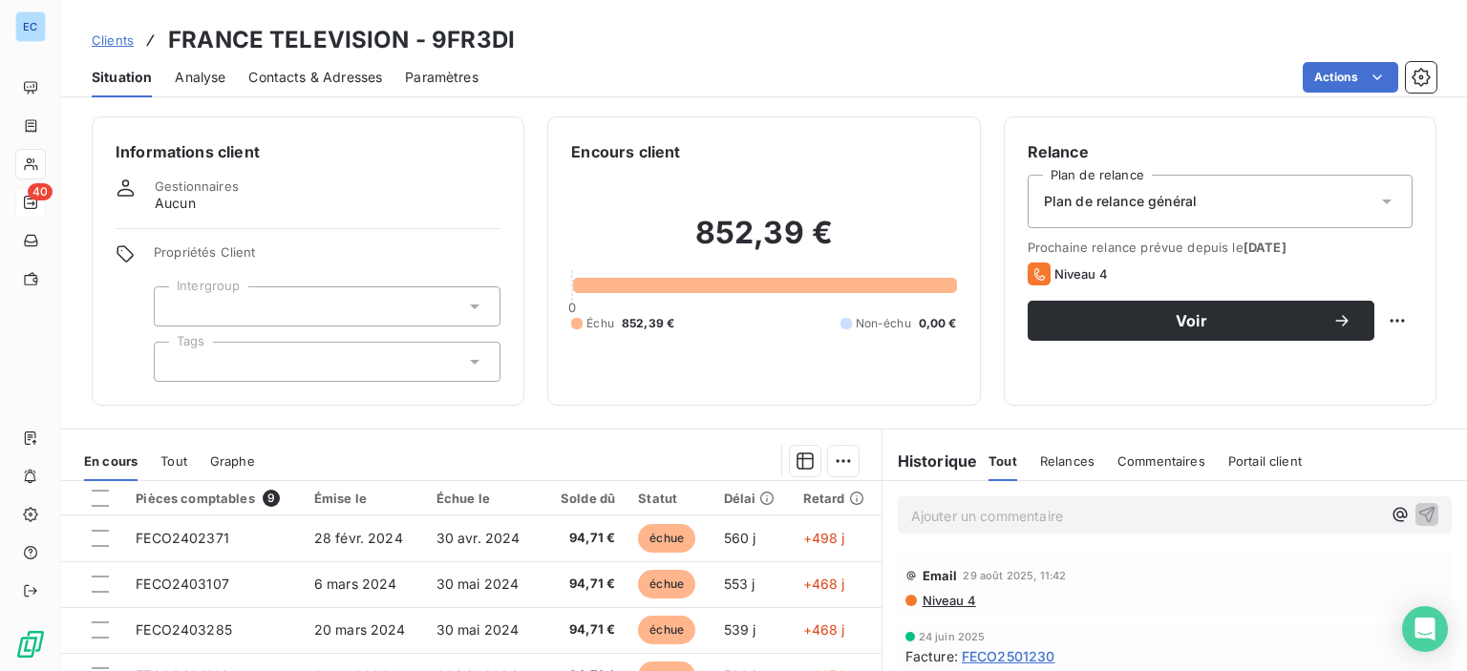
scroll to position [233, 0]
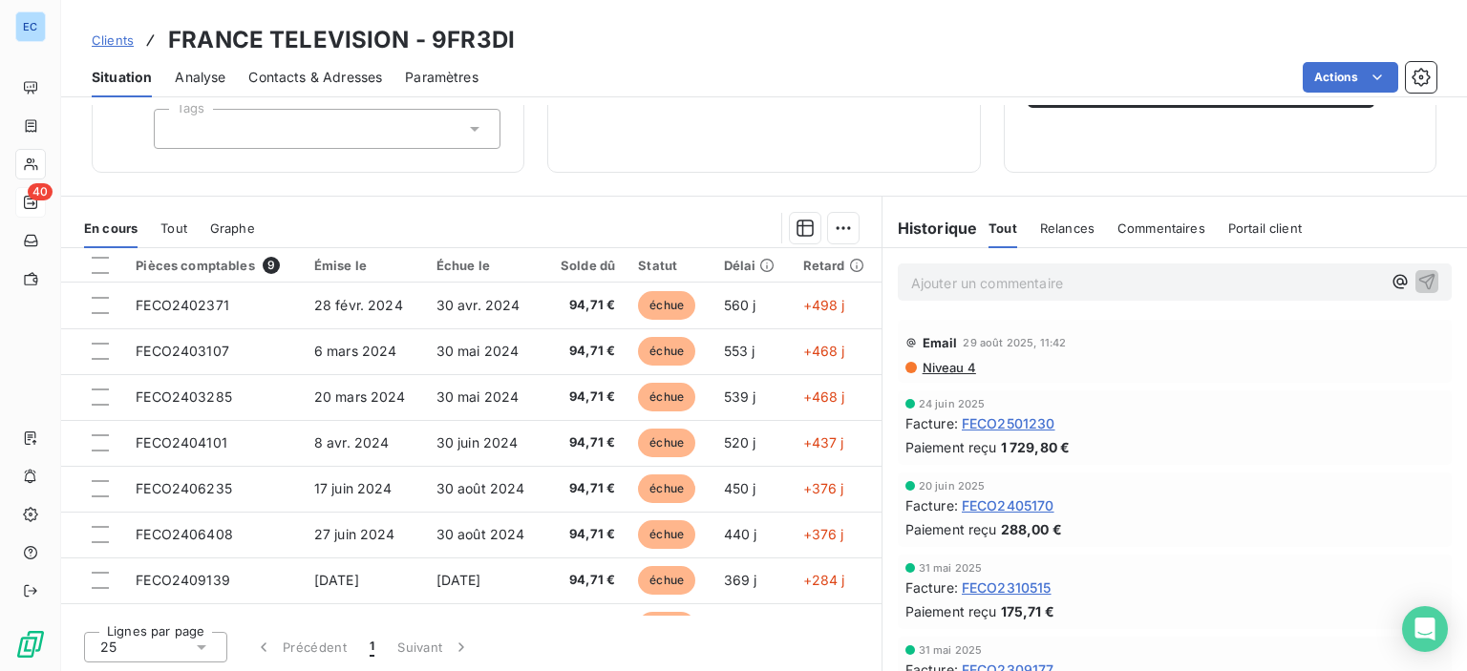
click at [997, 419] on span "FECO2501230" at bounding box center [1009, 424] width 94 height 20
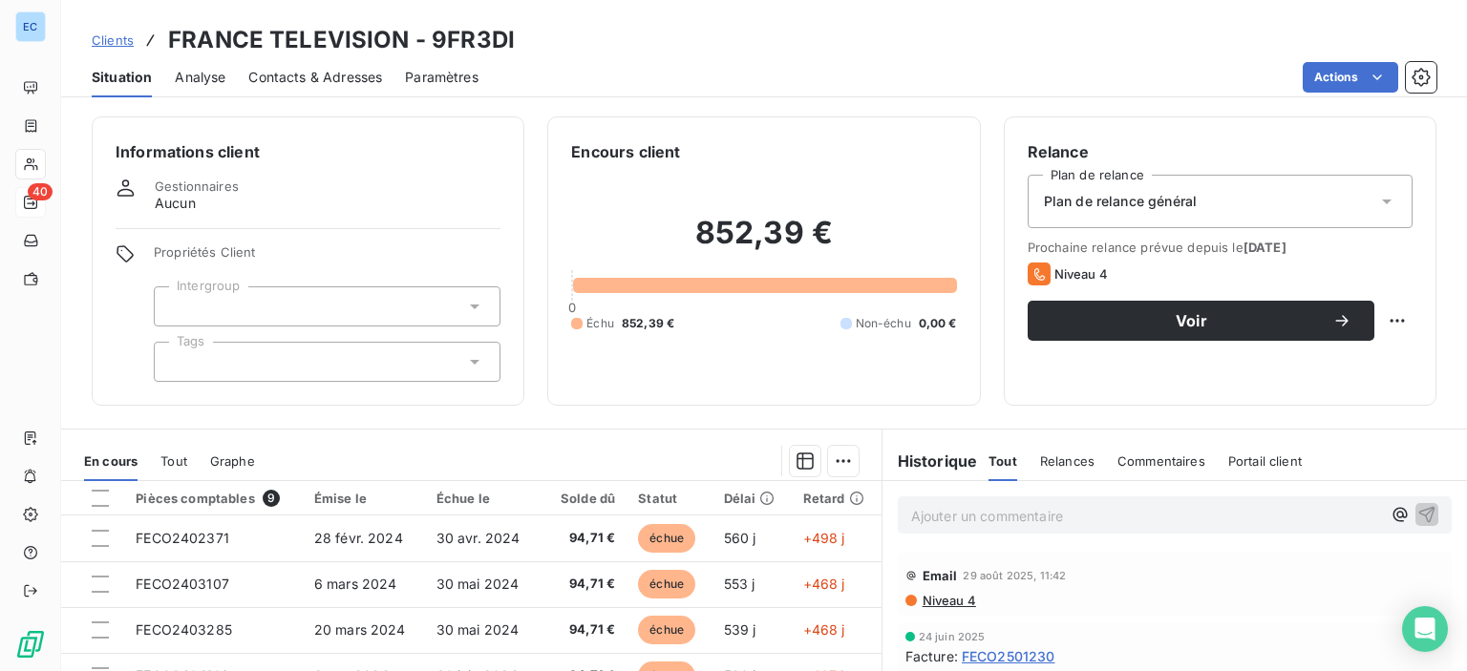
click at [287, 79] on span "Contacts & Adresses" at bounding box center [315, 77] width 134 height 19
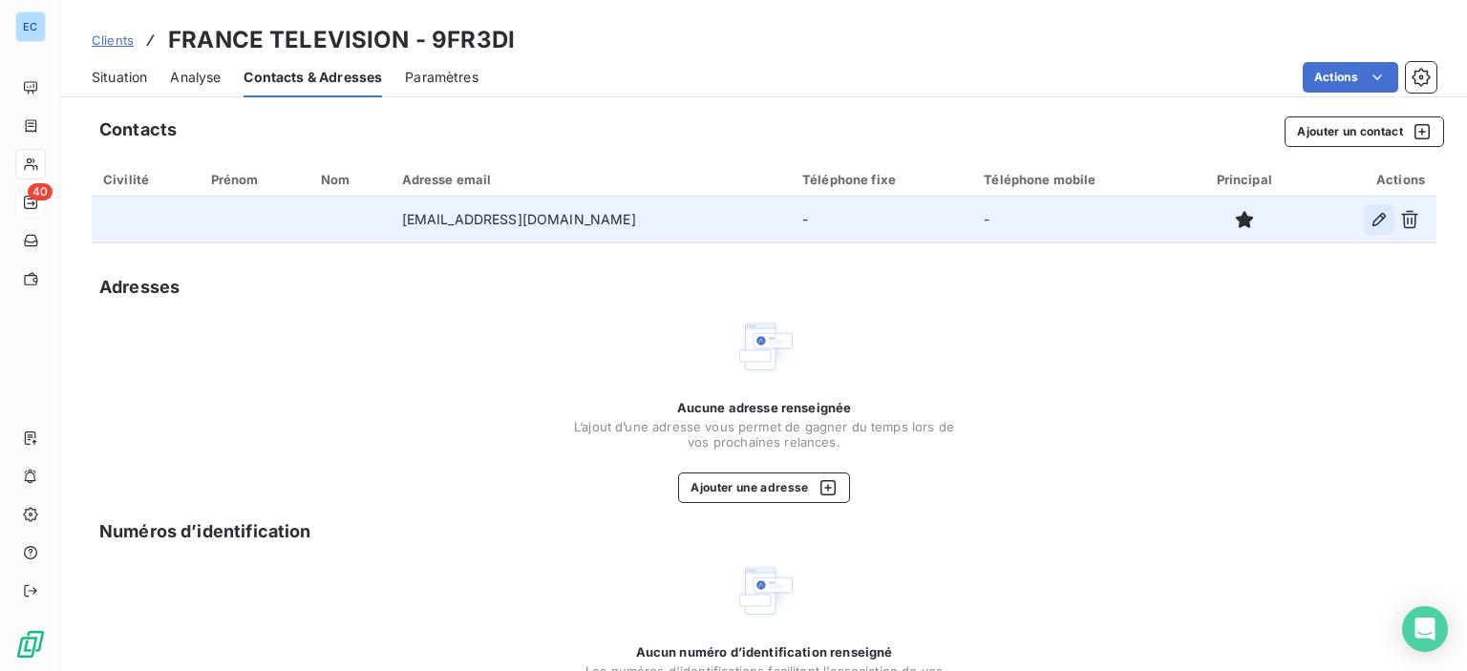
click at [1372, 221] on icon "button" at bounding box center [1378, 219] width 13 height 13
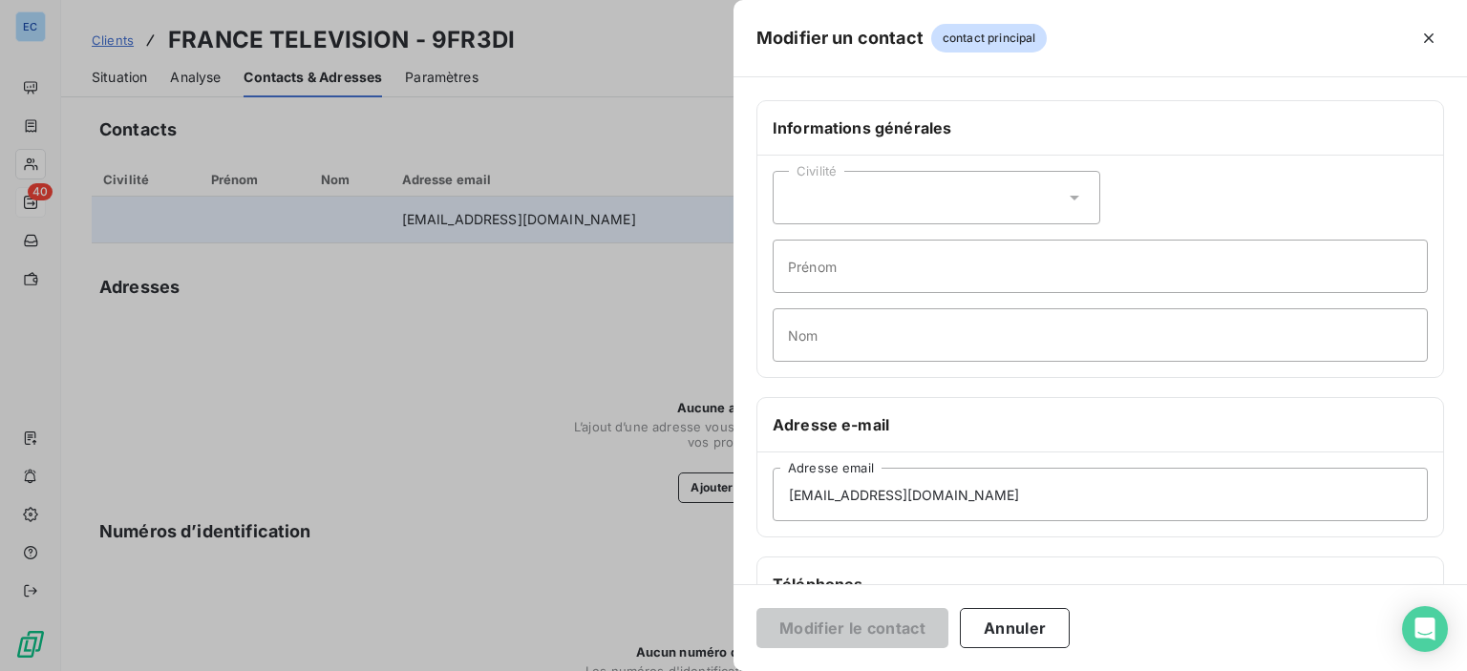
scroll to position [191, 0]
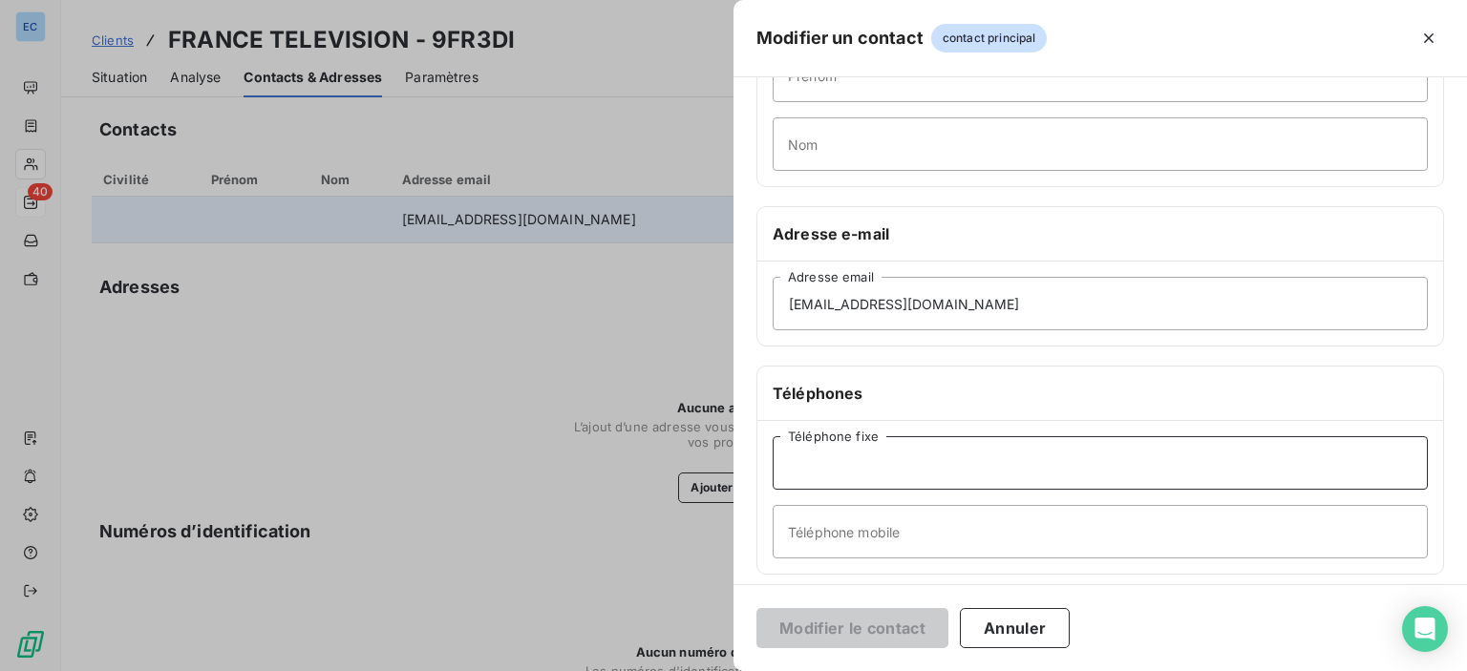
click at [802, 473] on input "Téléphone fixe" at bounding box center [1100, 462] width 655 height 53
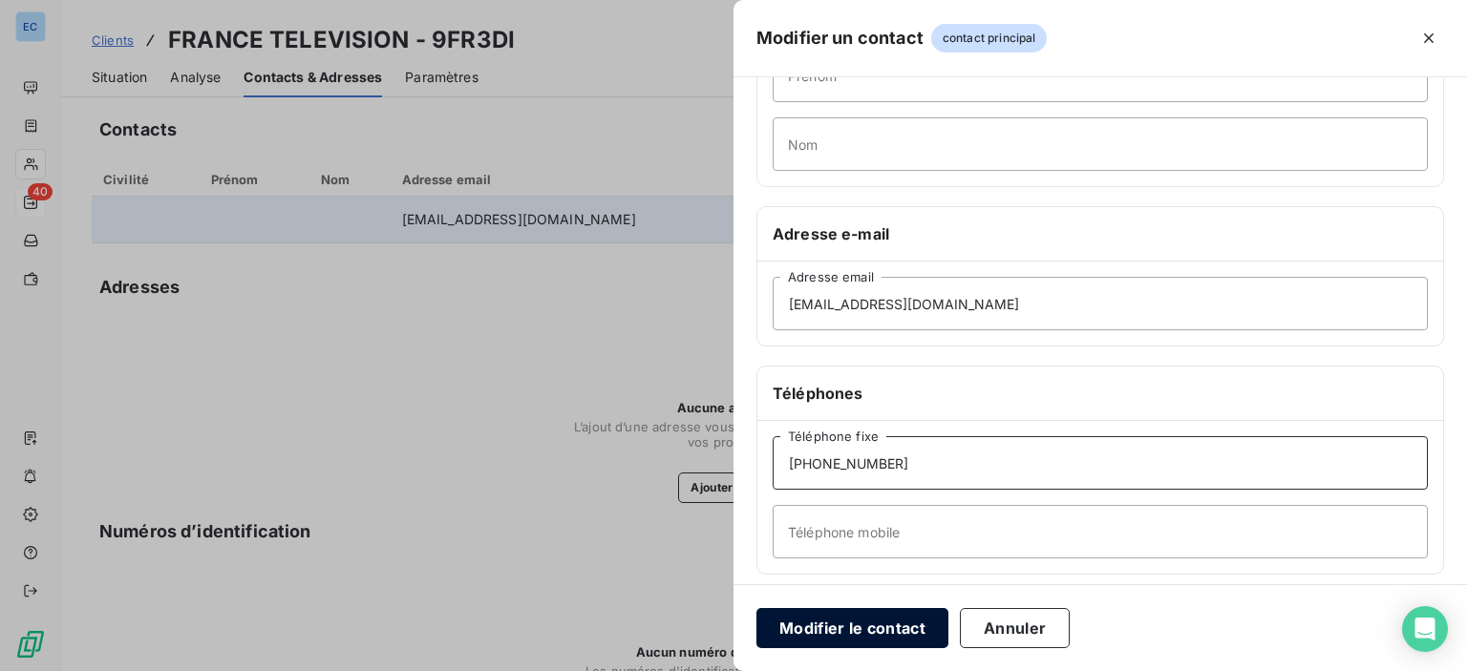
type input "[PHONE_NUMBER]"
click at [832, 630] on button "Modifier le contact" at bounding box center [852, 628] width 192 height 40
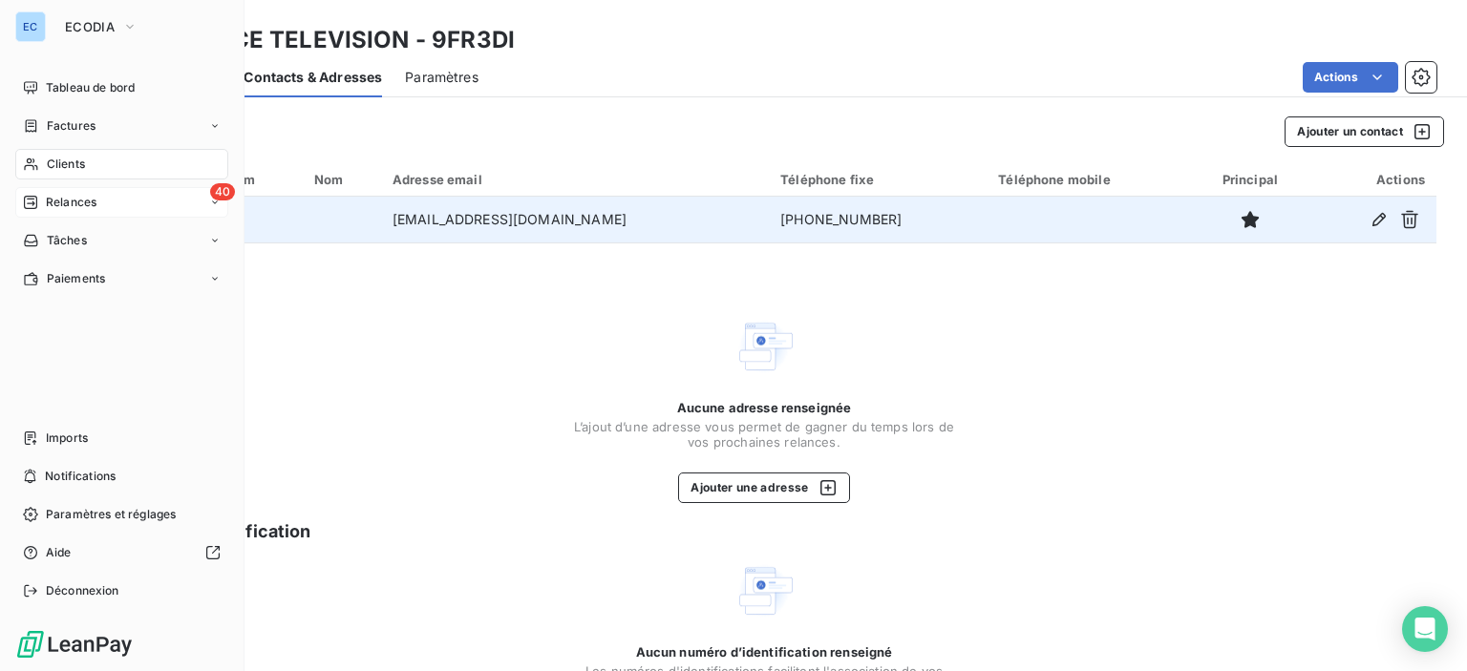
click at [78, 209] on span "Relances" at bounding box center [71, 202] width 51 height 17
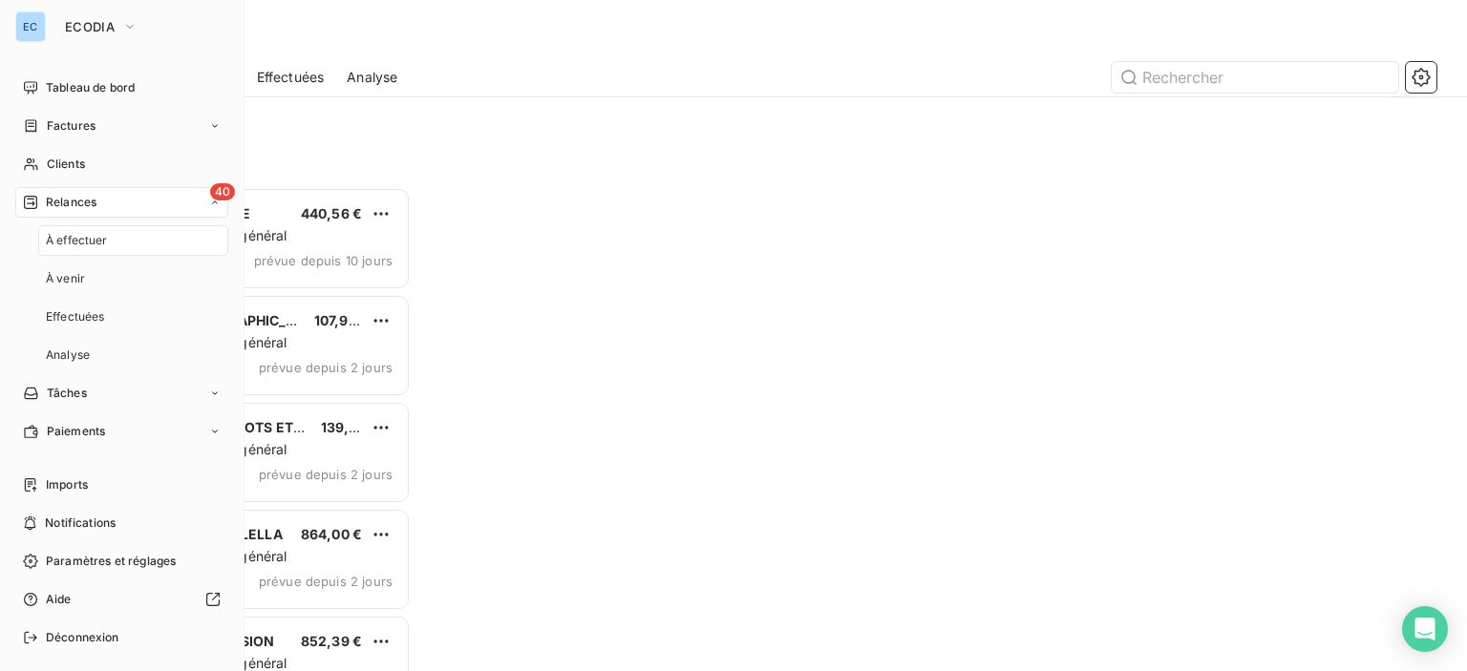
scroll to position [470, 304]
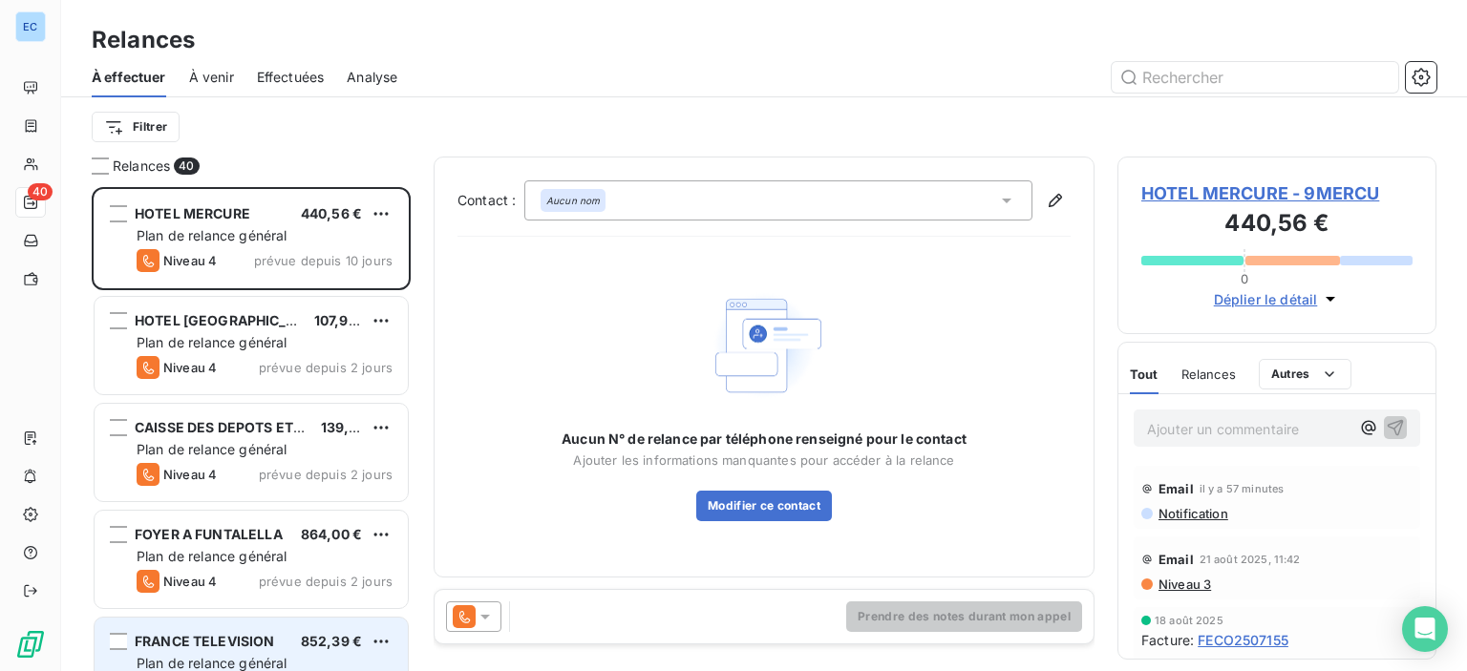
click at [309, 623] on div "FRANCE TELEVISION 852,39 € Plan de relance général [PERSON_NAME] 4 prévue depui…" at bounding box center [251, 666] width 313 height 97
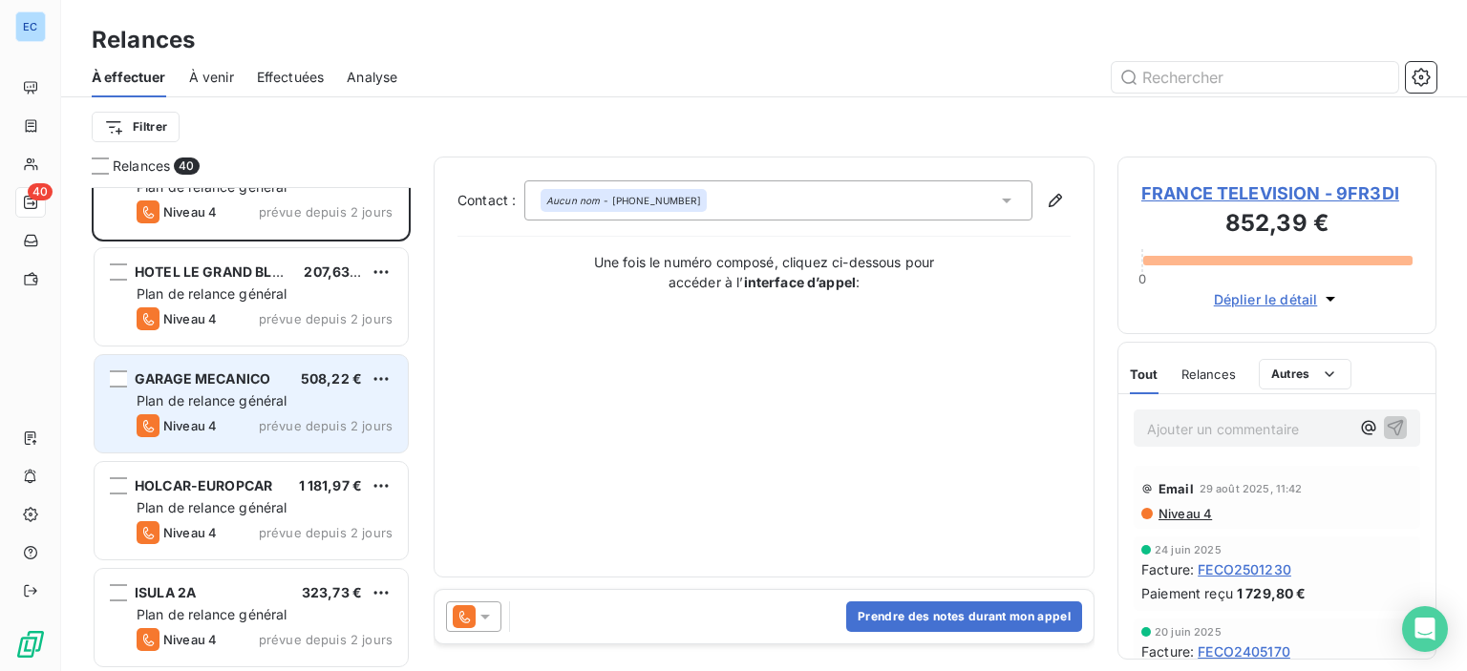
scroll to position [191, 0]
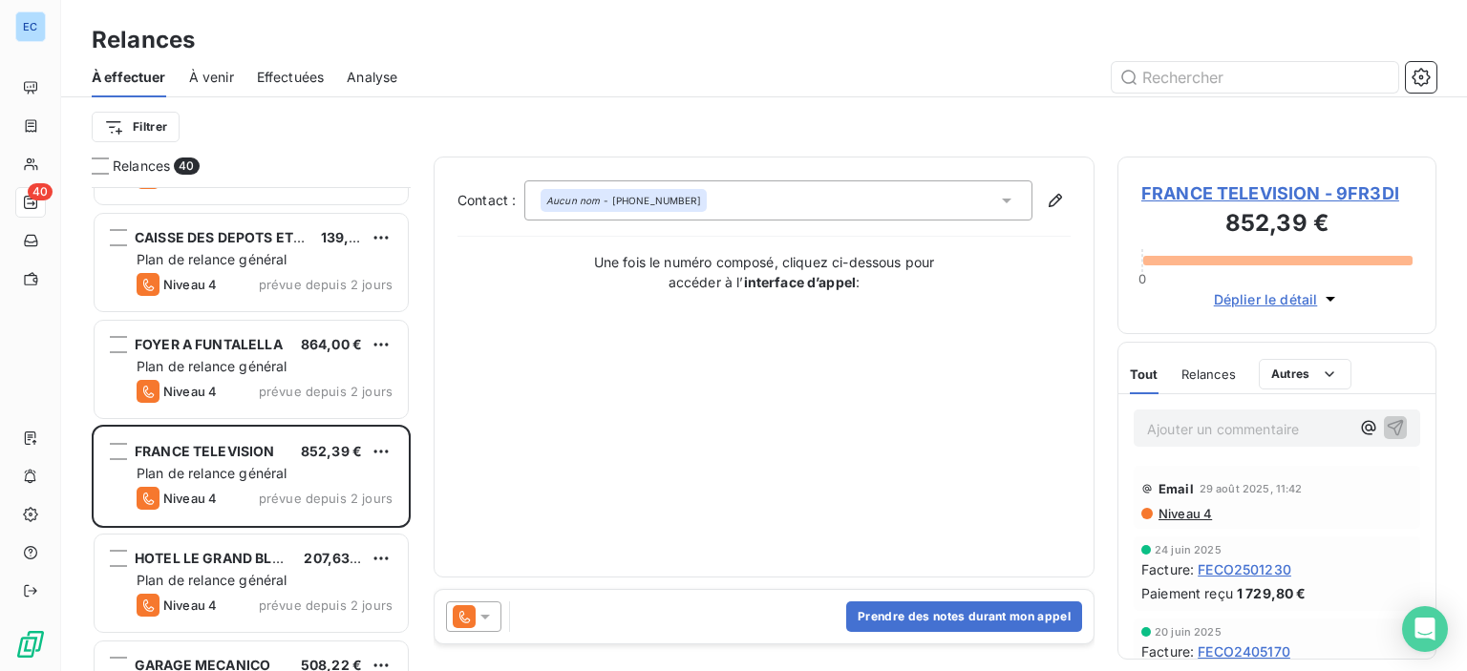
click at [1171, 190] on span "FRANCE TELEVISION - 9FR3DI" at bounding box center [1276, 193] width 271 height 26
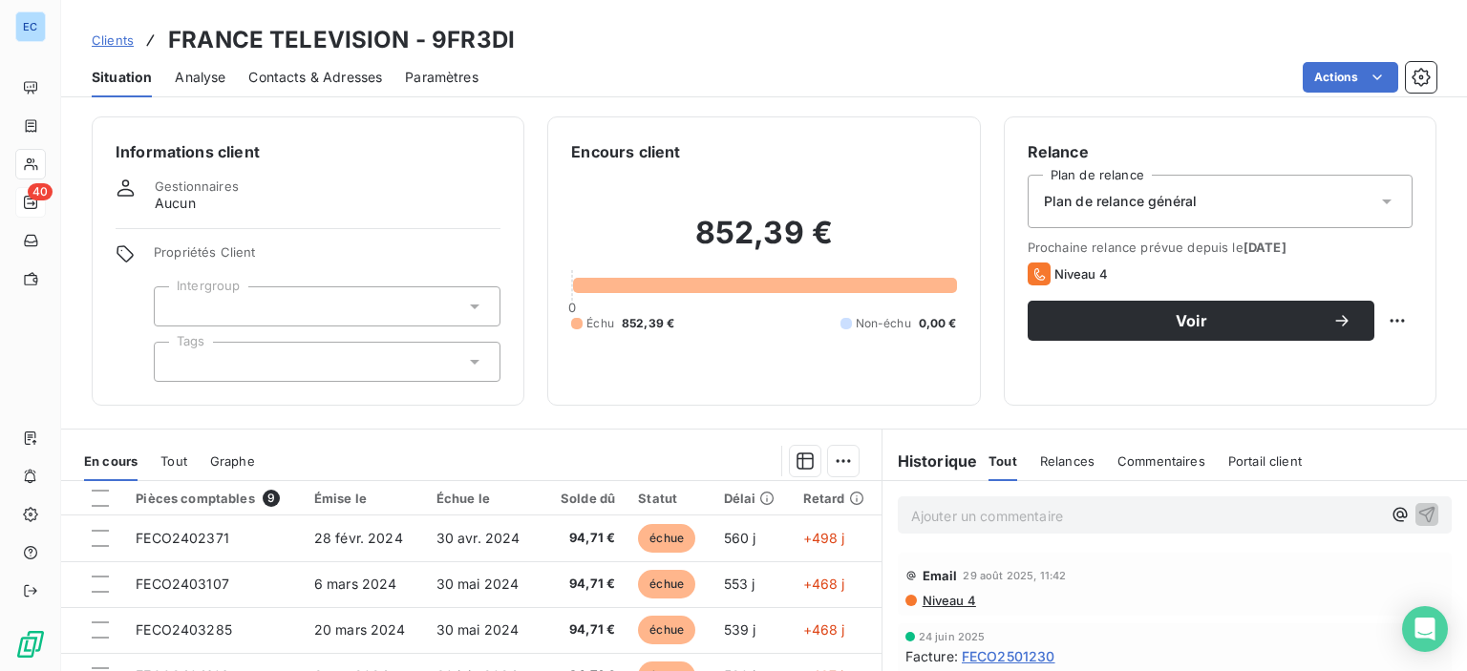
click at [298, 77] on span "Contacts & Adresses" at bounding box center [315, 77] width 134 height 19
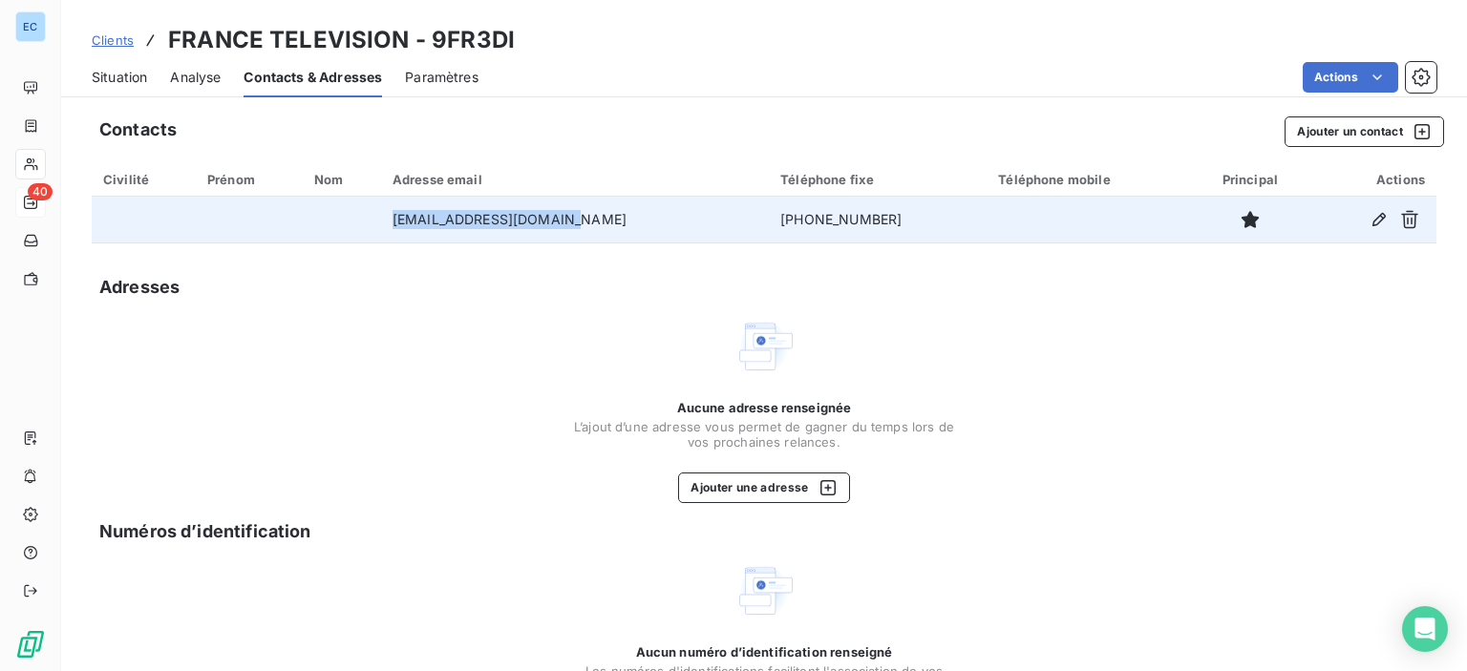
drag, startPoint x: 420, startPoint y: 224, endPoint x: 573, endPoint y: 217, distance: 153.0
click at [573, 217] on td "[EMAIL_ADDRESS][DOMAIN_NAME]" at bounding box center [575, 220] width 388 height 46
copy td "[EMAIL_ADDRESS][DOMAIN_NAME]"
